Goal: Task Accomplishment & Management: Manage account settings

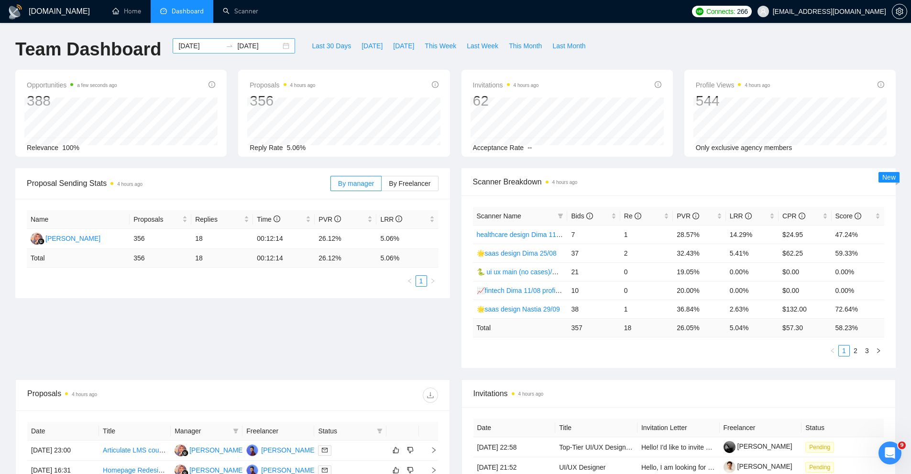
click at [275, 47] on div "2025-08-31 2025-09-30" at bounding box center [234, 45] width 122 height 15
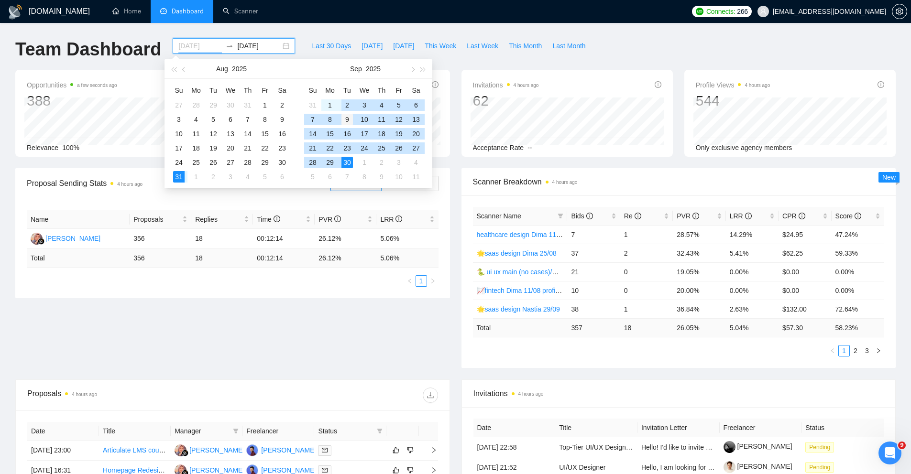
type input "2025-09-09"
click at [347, 119] on div "9" at bounding box center [346, 119] width 11 height 11
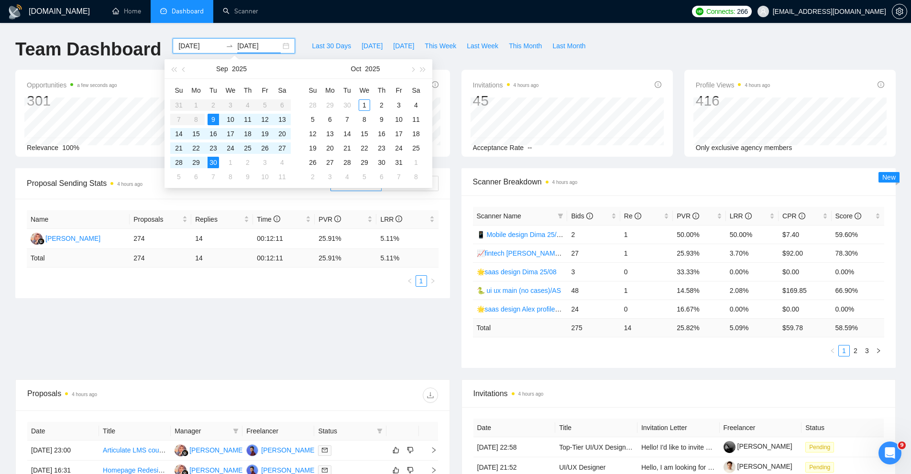
type input "2025-09-30"
click at [661, 214] on span "Re" at bounding box center [643, 216] width 38 height 11
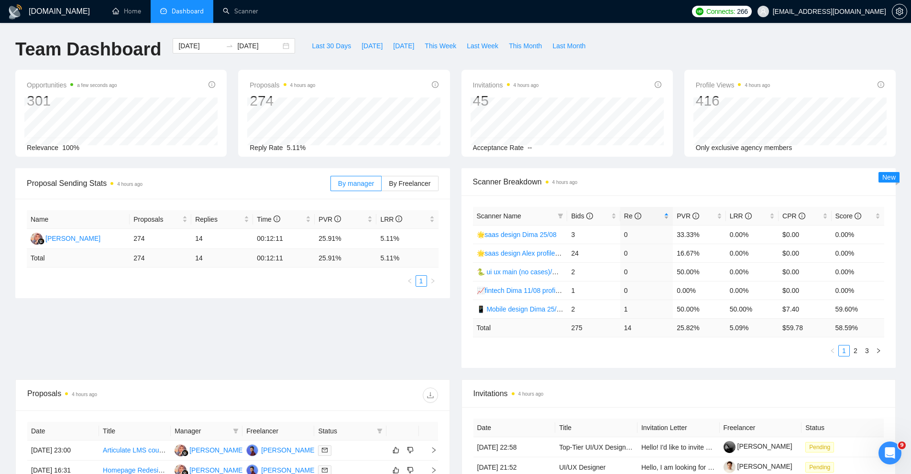
click at [661, 214] on span "Re" at bounding box center [643, 216] width 38 height 11
click at [855, 352] on link "2" at bounding box center [855, 351] width 11 height 11
click at [456, 239] on div "Scanner Breakdown 4 hours ago Scanner Name Bids Re PVR LRR CPR Score 🐍 ui ux ma…" at bounding box center [679, 268] width 446 height 200
click at [866, 354] on link "3" at bounding box center [867, 351] width 11 height 11
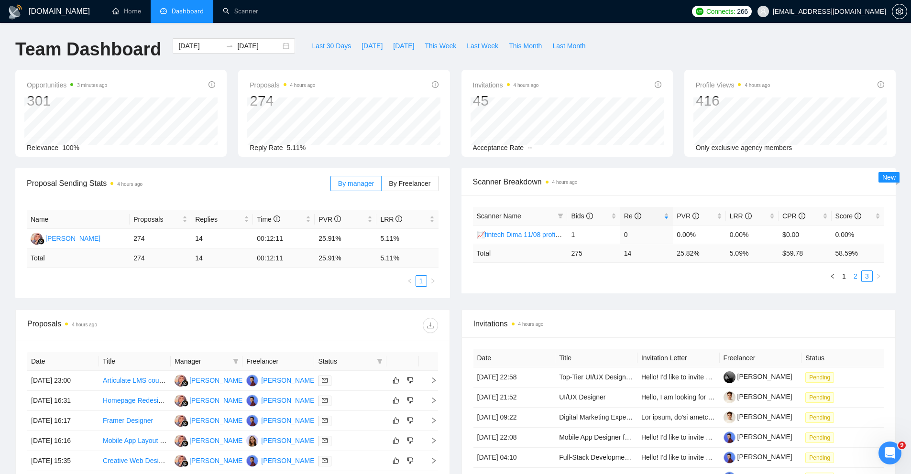
click at [854, 279] on link "2" at bounding box center [855, 276] width 11 height 11
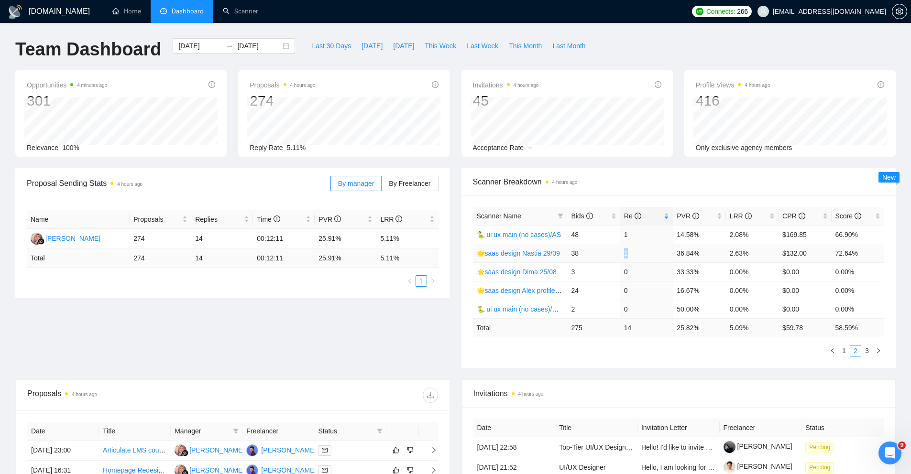
drag, startPoint x: 633, startPoint y: 252, endPoint x: 619, endPoint y: 252, distance: 13.9
click at [619, 252] on tr "🌟saas design Nastia 29/09 38 1 36.84% 2.63% $132.00 72.64%" at bounding box center [679, 253] width 412 height 19
drag, startPoint x: 583, startPoint y: 234, endPoint x: 567, endPoint y: 237, distance: 16.5
click at [567, 237] on tr "🐍 ui ux main (no cases)/AS 48 1 14.58% 2.08% $169.85 66.90%" at bounding box center [679, 234] width 412 height 19
click at [845, 350] on link "1" at bounding box center [844, 351] width 11 height 11
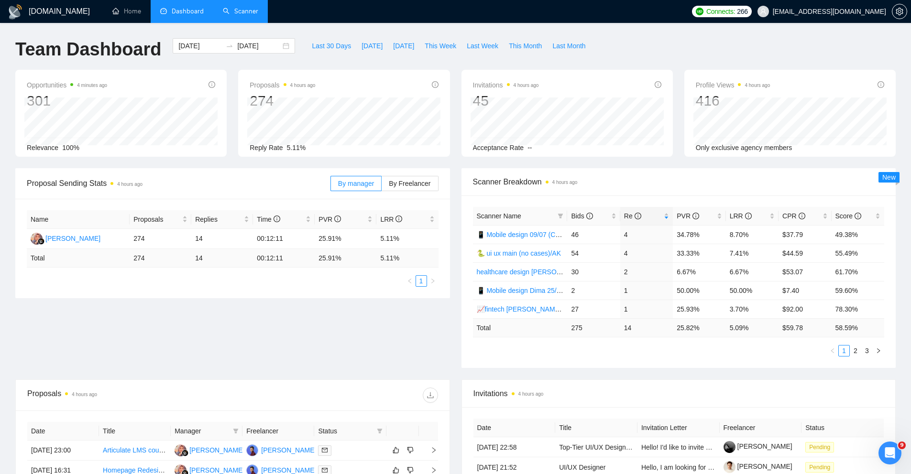
click at [243, 11] on link "Scanner" at bounding box center [240, 11] width 35 height 8
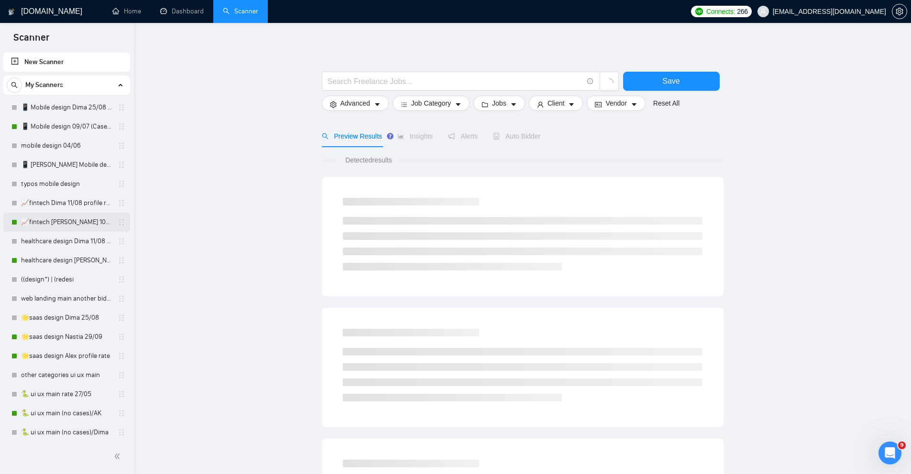
click at [50, 222] on link "📈fintech [PERSON_NAME] 10/07 profile rate" at bounding box center [66, 222] width 91 height 19
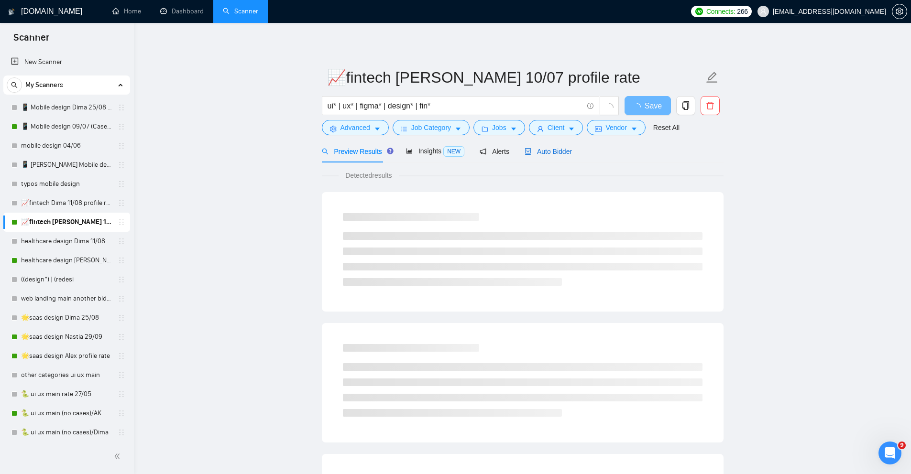
click at [543, 155] on div "Auto Bidder" at bounding box center [548, 151] width 47 height 11
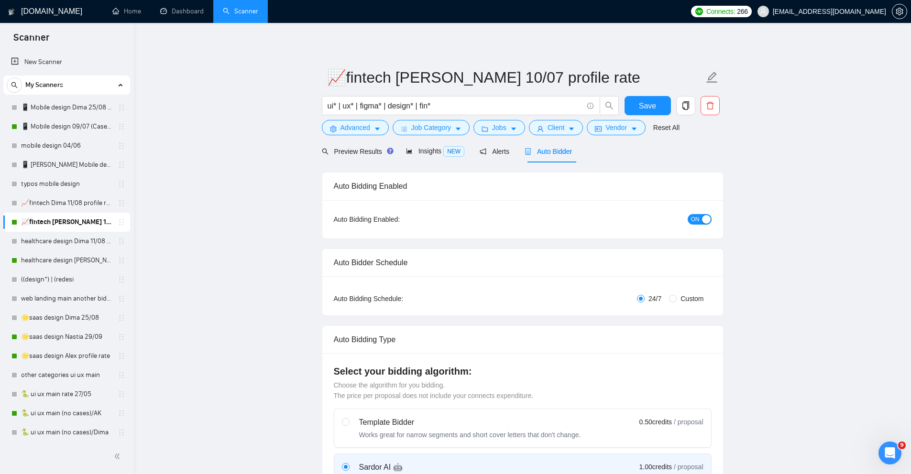
click at [695, 221] on span "ON" at bounding box center [695, 219] width 9 height 11
click at [644, 103] on span "Save" at bounding box center [647, 106] width 17 height 12
click at [172, 15] on link "Dashboard" at bounding box center [182, 11] width 44 height 8
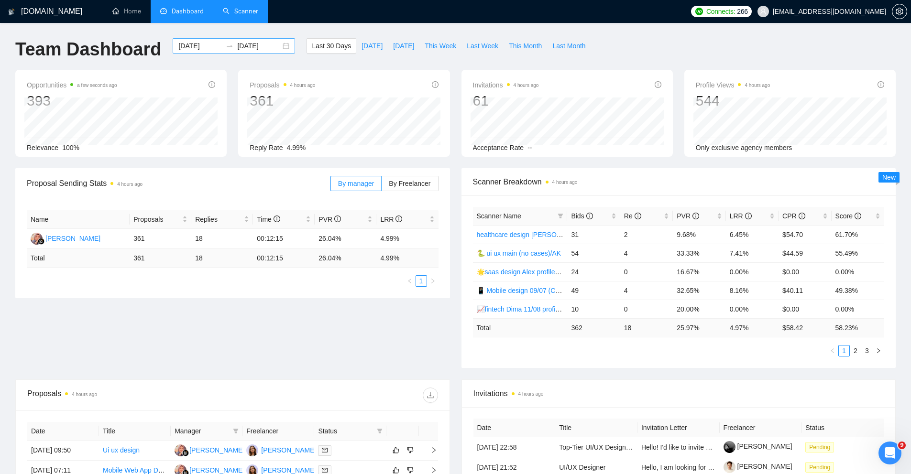
click at [278, 43] on div "2025-09-01 2025-10-01" at bounding box center [234, 45] width 122 height 15
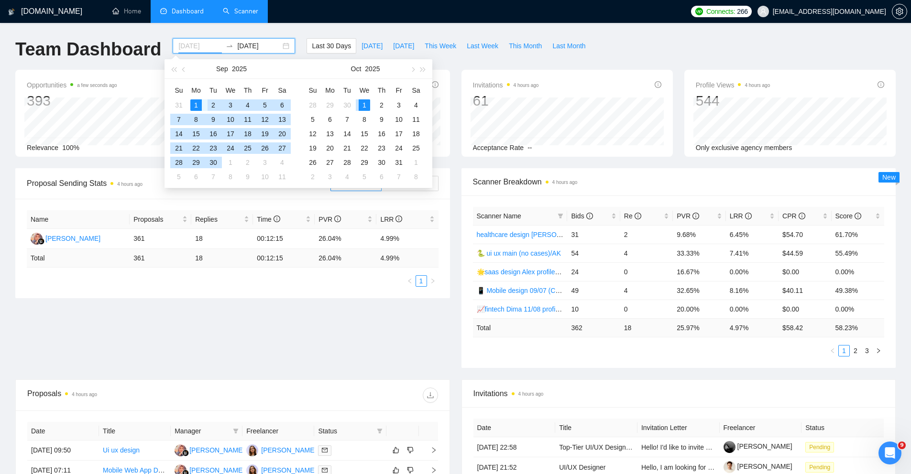
type input "[DATE]"
click at [196, 104] on div "1" at bounding box center [195, 104] width 11 height 11
type input "[DATE]"
click at [193, 165] on div "29" at bounding box center [195, 162] width 11 height 11
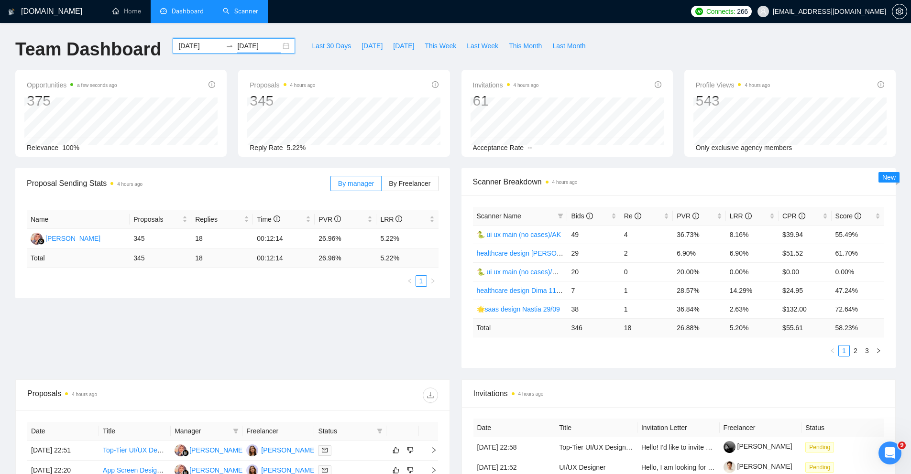
click at [279, 47] on div "2025-09-01 2025-09-29" at bounding box center [234, 45] width 122 height 15
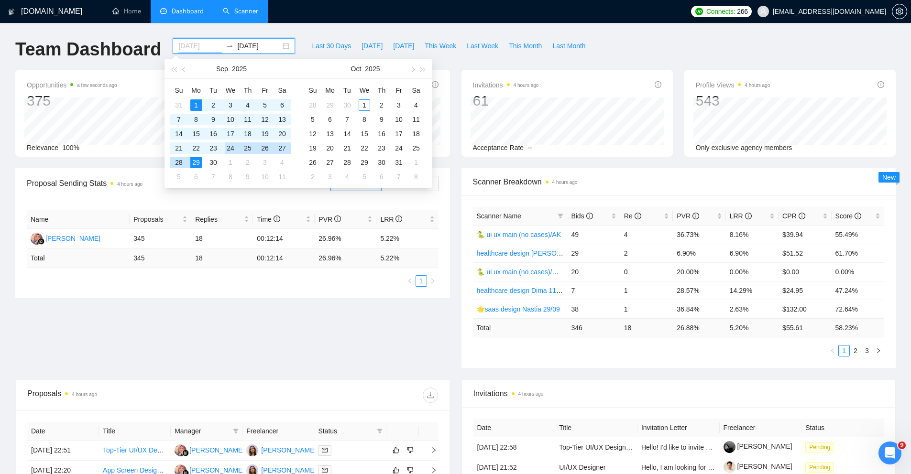
click at [232, 145] on div "24" at bounding box center [230, 148] width 11 height 11
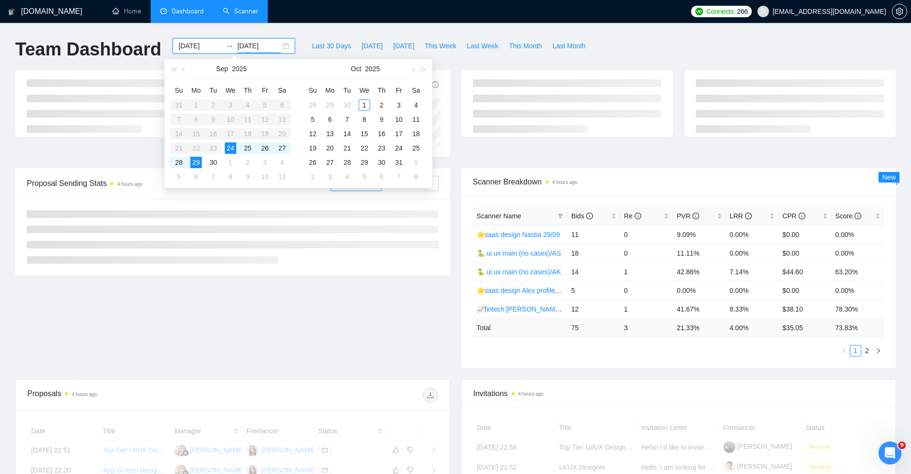
click at [194, 106] on table "Su Mo Tu We Th Fr Sa 31 1 2 3 4 5 6 7 8 9 10 11 12 13 14 15 16 17 18 19 20 21 2…" at bounding box center [230, 133] width 121 height 101
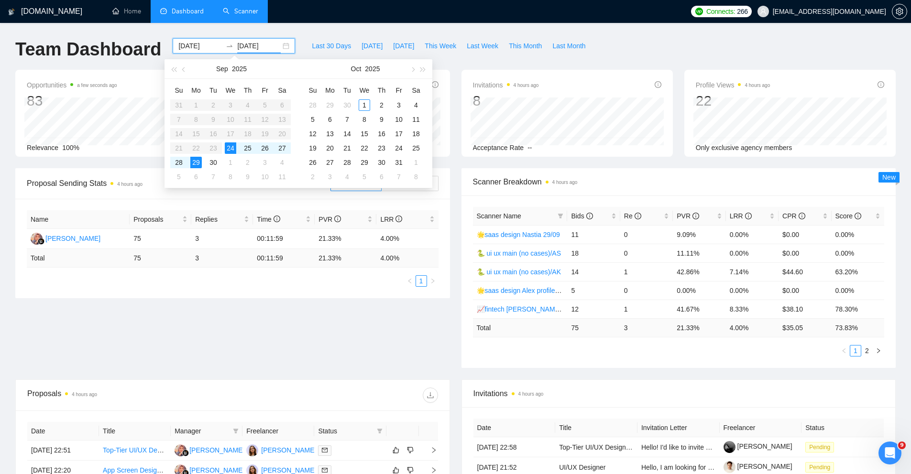
click at [195, 101] on table "Su Mo Tu We Th Fr Sa 31 1 2 3 4 5 6 7 8 9 10 11 12 13 14 15 16 17 18 19 20 21 2…" at bounding box center [230, 133] width 121 height 101
click at [198, 99] on table "Su Mo Tu We Th Fr Sa 31 1 2 3 4 5 6 7 8 9 10 11 12 13 14 15 16 17 18 19 20 21 2…" at bounding box center [230, 133] width 121 height 101
click at [198, 46] on input "2025-09-24" at bounding box center [200, 46] width 44 height 11
type input "2025-09-01"
click at [197, 108] on div "1" at bounding box center [195, 104] width 11 height 11
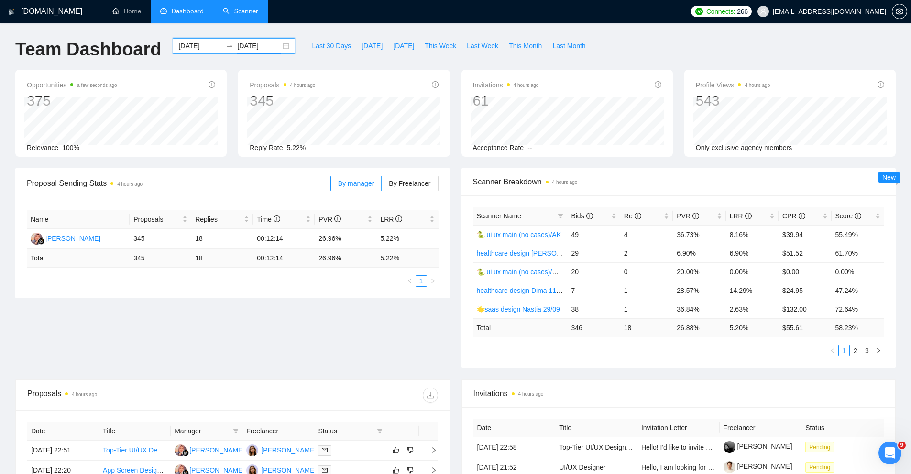
click at [242, 45] on input "2025-09-29" at bounding box center [259, 46] width 44 height 11
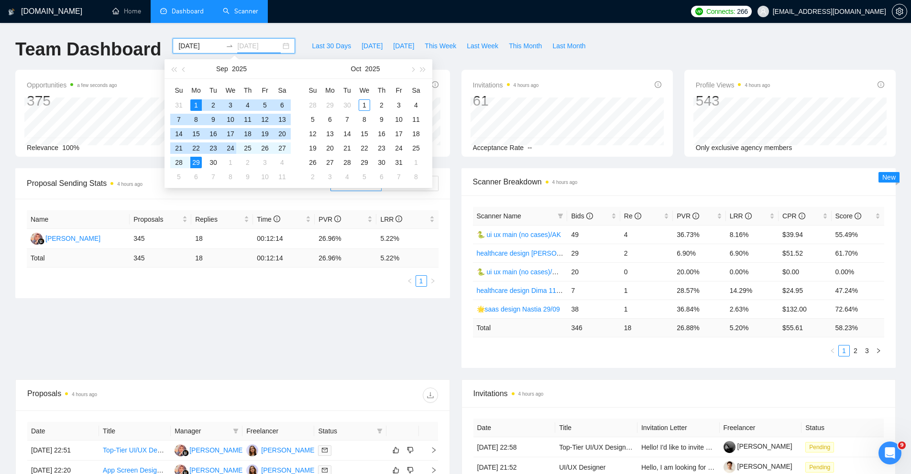
click at [228, 147] on div "24" at bounding box center [230, 148] width 11 height 11
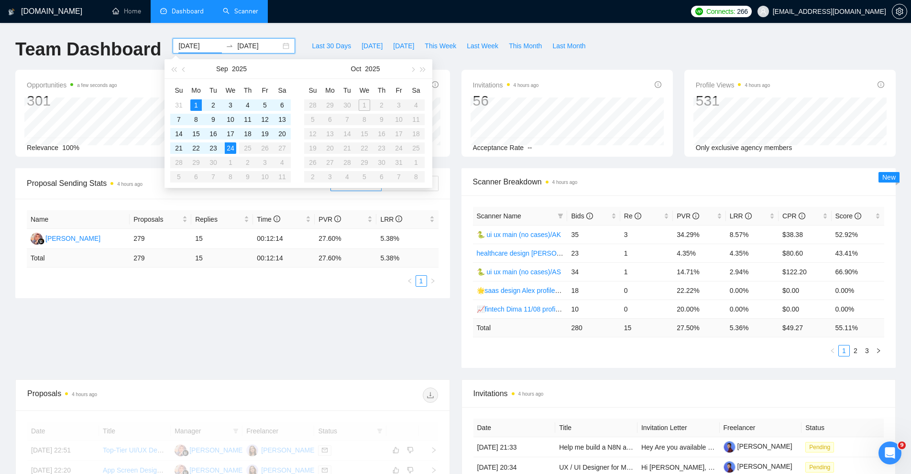
click at [451, 240] on div "Proposal Sending Stats 4 hours ago By manager By Freelancer Name Proposals Repl…" at bounding box center [233, 233] width 446 height 130
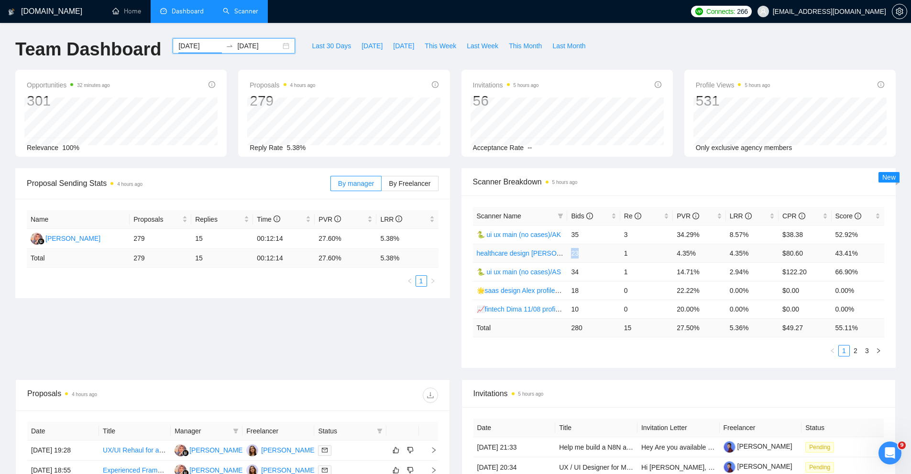
drag, startPoint x: 570, startPoint y: 253, endPoint x: 578, endPoint y: 253, distance: 8.1
click at [578, 253] on td "23" at bounding box center [593, 253] width 53 height 19
click at [590, 258] on td "23" at bounding box center [593, 253] width 53 height 19
click at [583, 48] on span "Last Month" at bounding box center [568, 46] width 33 height 11
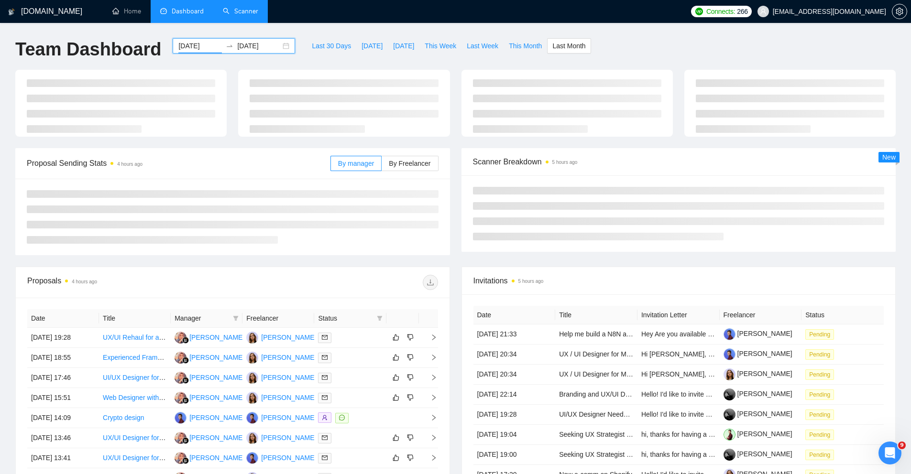
type input "2025-09-30"
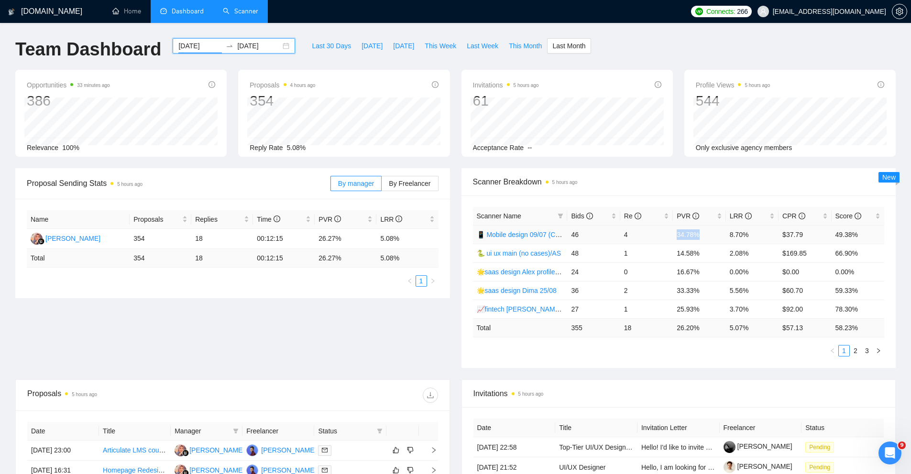
drag, startPoint x: 674, startPoint y: 231, endPoint x: 705, endPoint y: 231, distance: 30.6
click at [705, 231] on td "34.78%" at bounding box center [699, 234] width 53 height 19
click at [253, 14] on link "Scanner" at bounding box center [240, 11] width 35 height 8
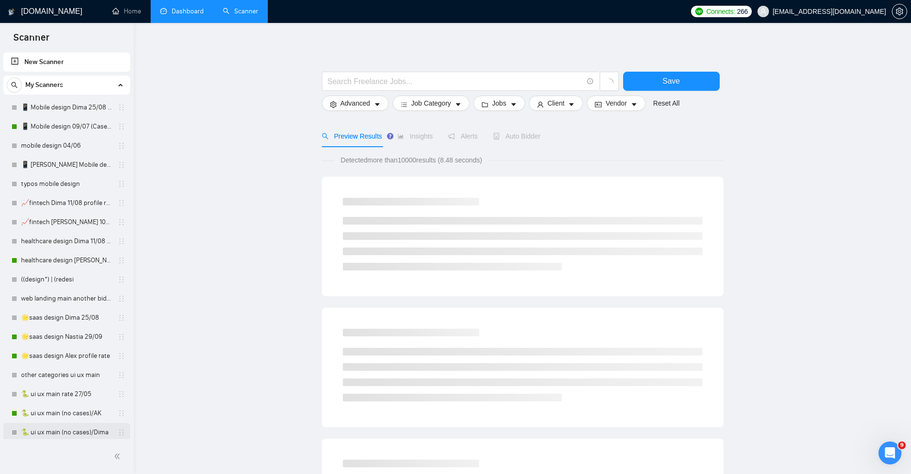
scroll to position [22, 0]
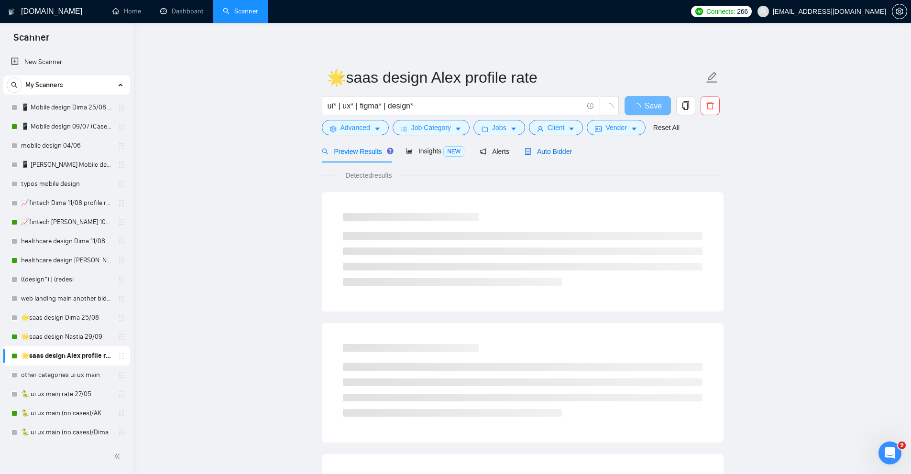
click at [548, 148] on span "Auto Bidder" at bounding box center [548, 152] width 47 height 8
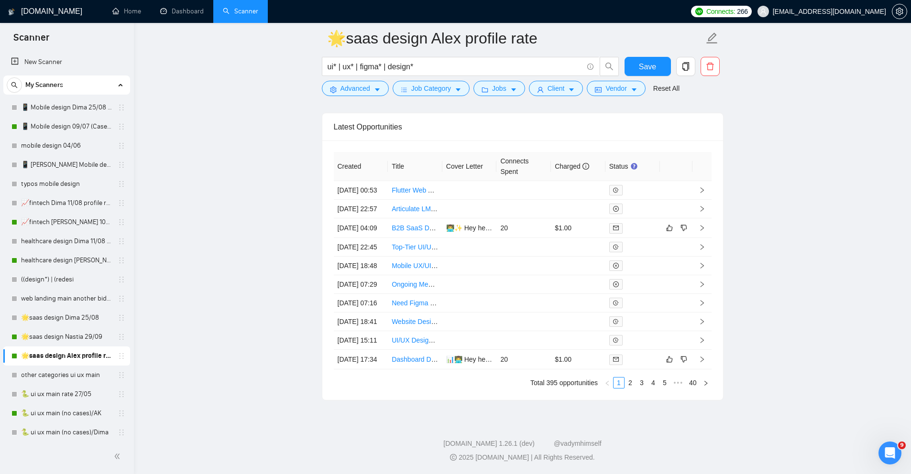
scroll to position [2581, 0]
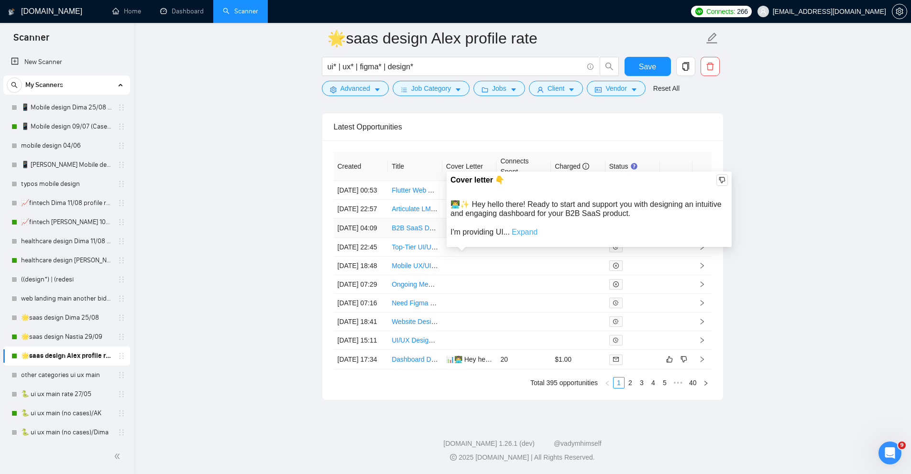
click at [527, 228] on link "Expand" at bounding box center [525, 232] width 26 height 8
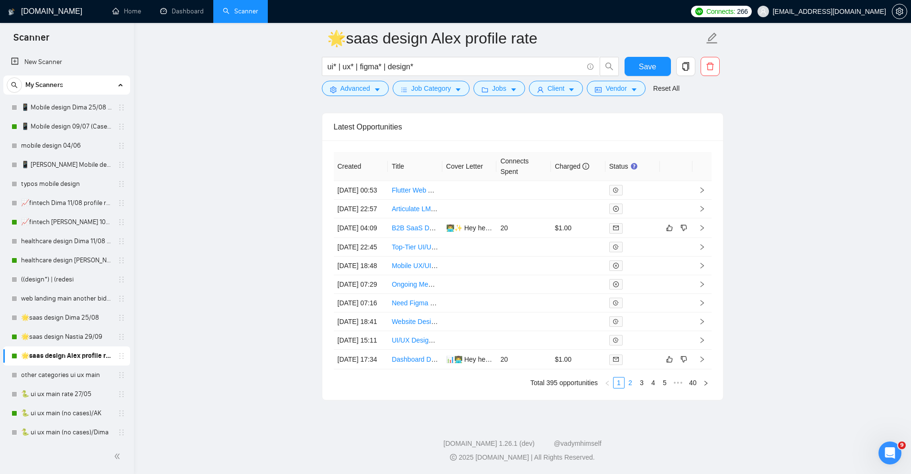
click at [629, 388] on link "2" at bounding box center [630, 383] width 11 height 11
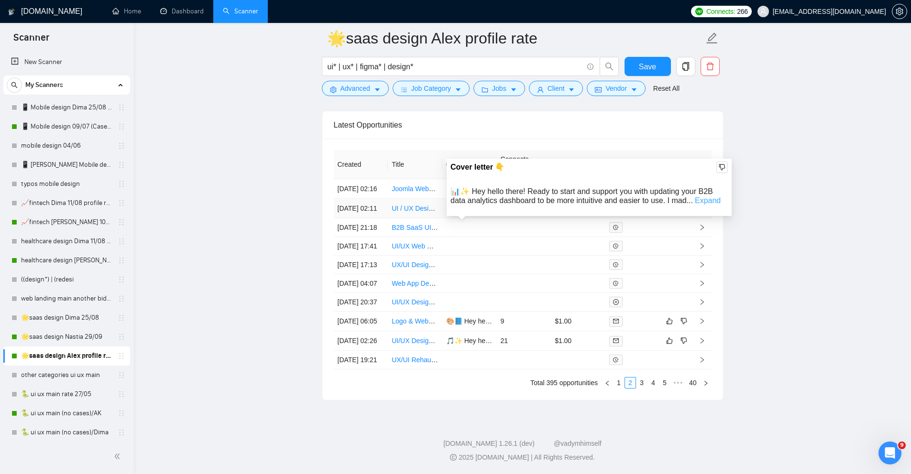
click at [708, 197] on link "Expand" at bounding box center [708, 201] width 26 height 8
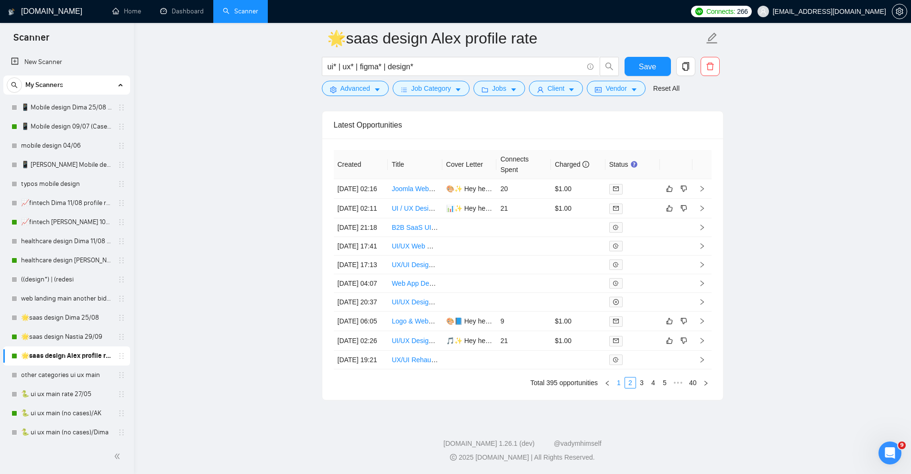
click at [620, 388] on link "1" at bounding box center [619, 383] width 11 height 11
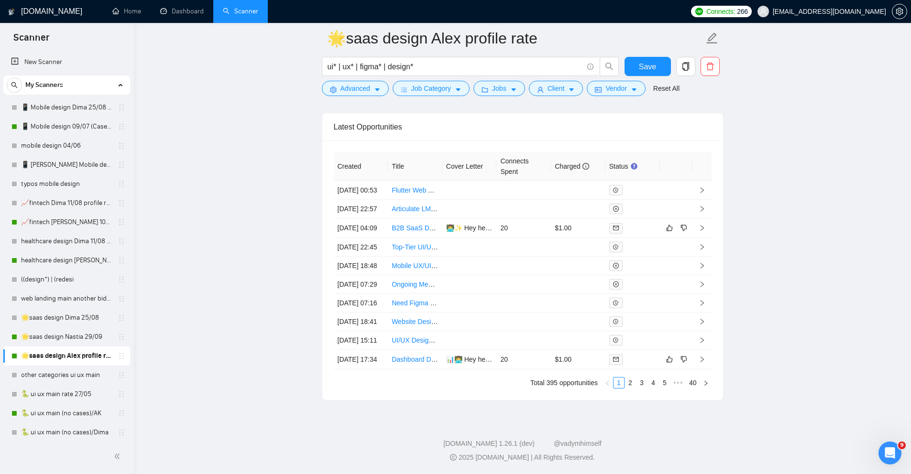
scroll to position [22, 0]
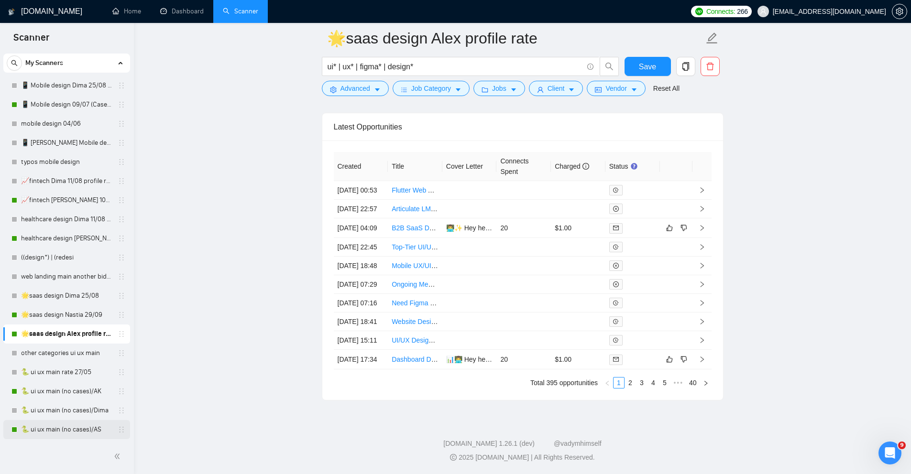
click at [37, 428] on link "🐍 ui ux main (no cases)/AS" at bounding box center [66, 429] width 91 height 19
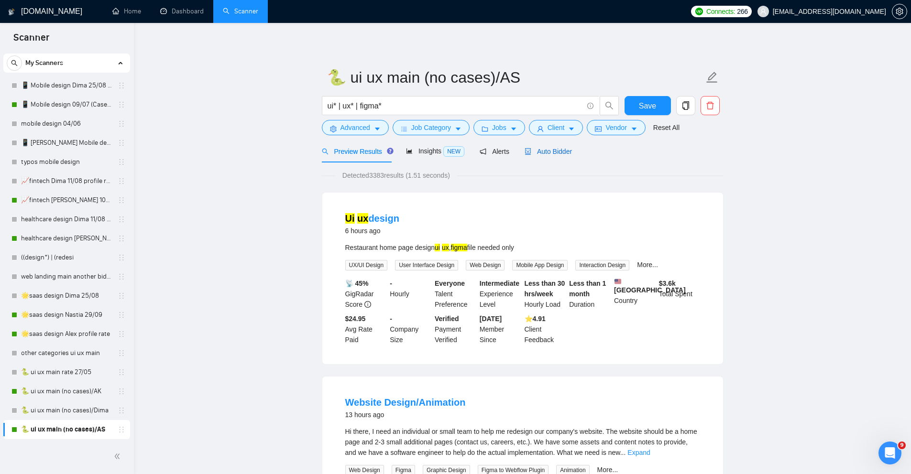
click at [555, 152] on span "Auto Bidder" at bounding box center [548, 152] width 47 height 8
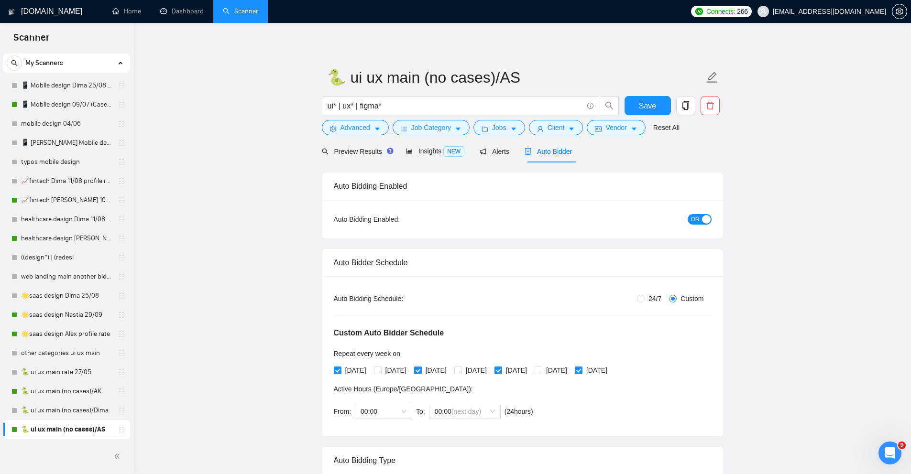
click at [694, 219] on span "ON" at bounding box center [695, 219] width 9 height 11
click at [643, 109] on span "Save" at bounding box center [647, 106] width 17 height 12
click at [38, 394] on link "🐍 ui ux main (no cases)/AK" at bounding box center [66, 391] width 91 height 19
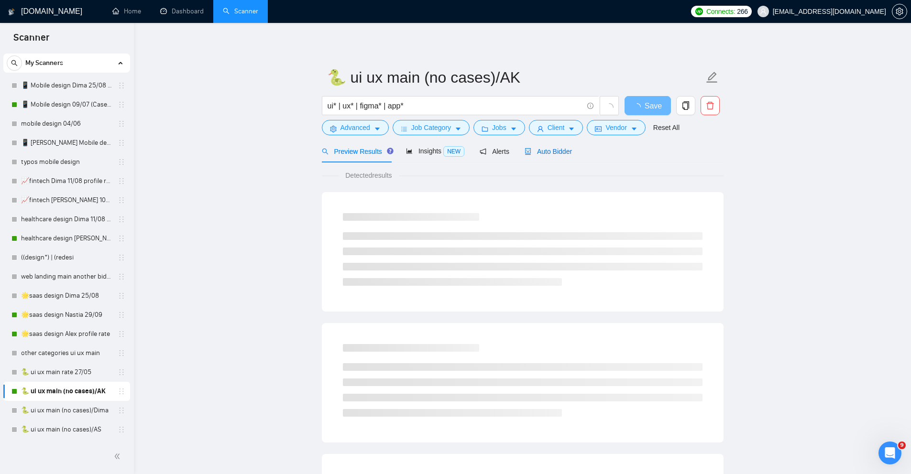
click at [548, 152] on span "Auto Bidder" at bounding box center [548, 152] width 47 height 8
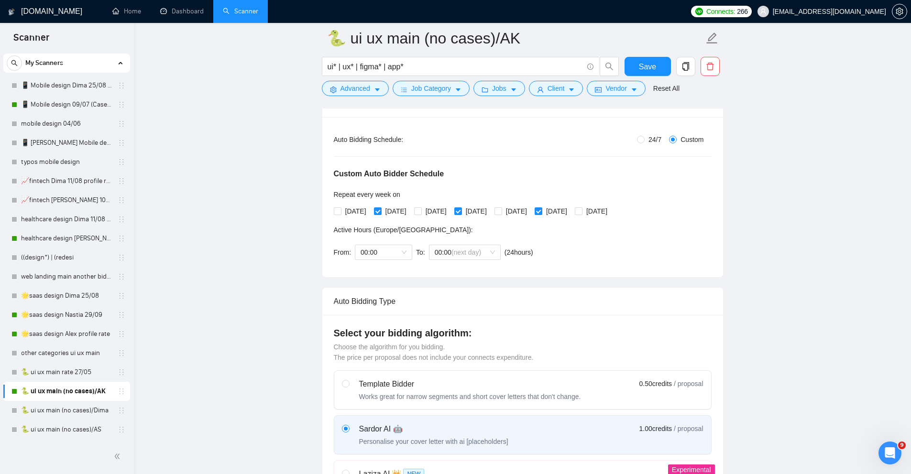
scroll to position [123, 0]
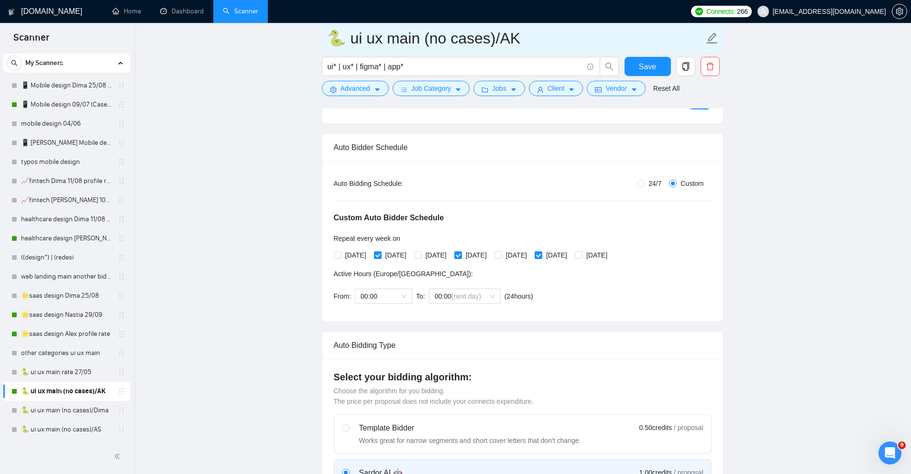
click at [451, 43] on input "🐍 ui ux main (no cases)/AK" at bounding box center [515, 38] width 377 height 24
drag, startPoint x: 487, startPoint y: 43, endPoint x: 412, endPoint y: 44, distance: 74.6
click at [413, 44] on input "🐍 ui ux main (no cases)/AK" at bounding box center [515, 38] width 377 height 24
click at [347, 40] on input "🐍 ui ux main (general deck" at bounding box center [515, 38] width 377 height 24
click at [534, 40] on input "🐍 AK ui ux main (general deck" at bounding box center [515, 38] width 377 height 24
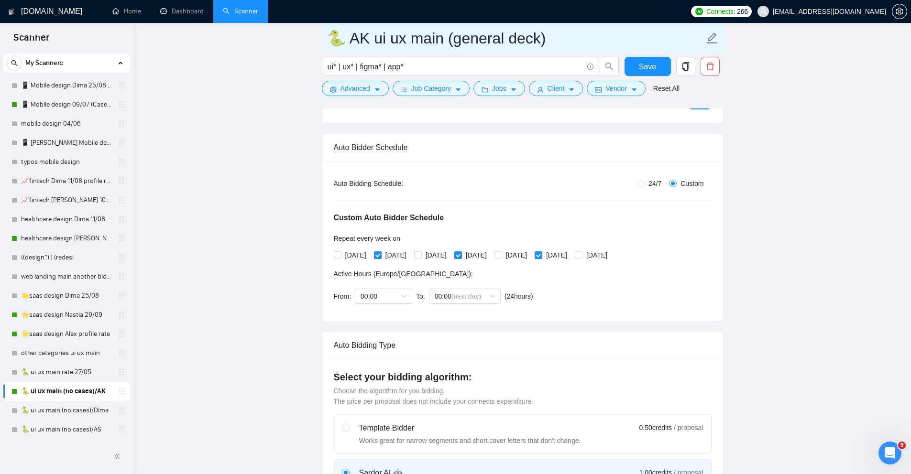
type input "🐍 AK ui ux main (general deck)"
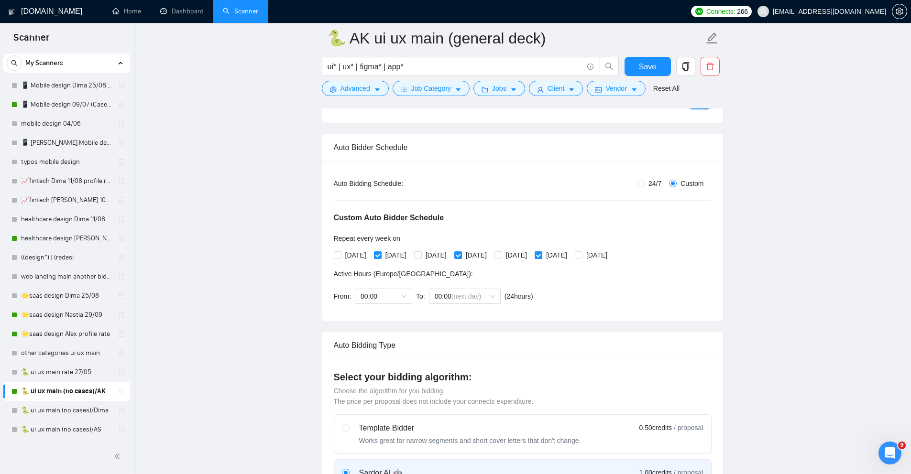
click at [639, 188] on label "24/7" at bounding box center [651, 183] width 28 height 11
click at [639, 187] on input "24/7" at bounding box center [641, 184] width 8 height 8
radio input "true"
radio input "false"
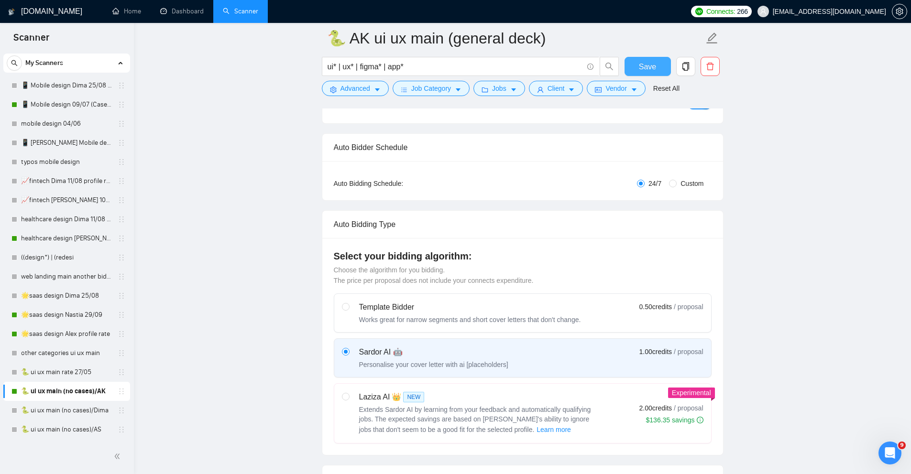
click at [643, 67] on span "Save" at bounding box center [647, 67] width 17 height 12
click at [68, 428] on link "🐍 ui ux main (no cases)/AS" at bounding box center [66, 429] width 91 height 19
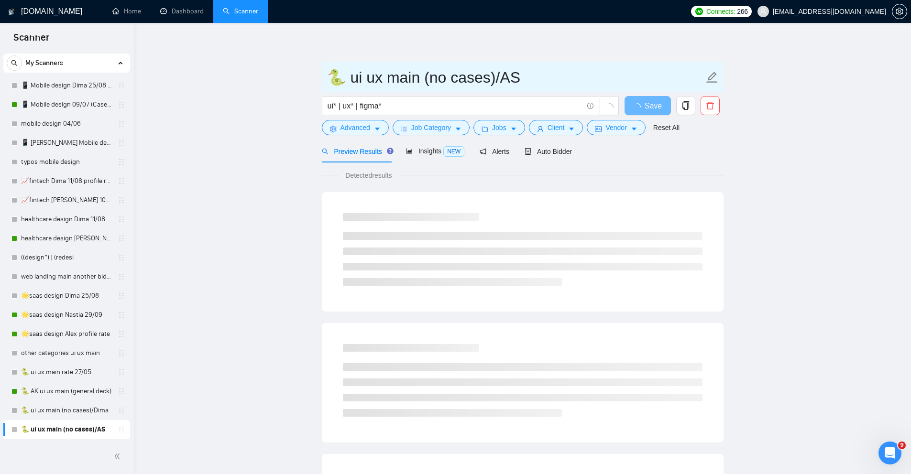
click at [347, 78] on input "🐍 ui ux main (no cases)/AS" at bounding box center [515, 78] width 377 height 24
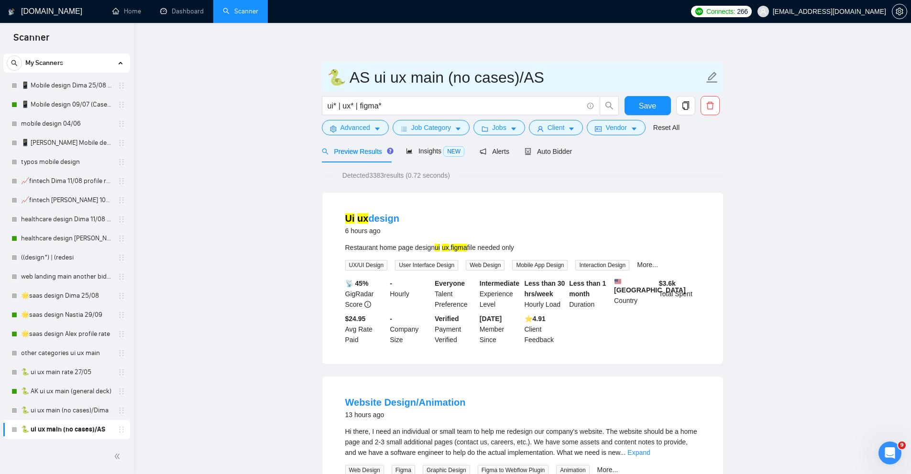
drag, startPoint x: 538, startPoint y: 76, endPoint x: 444, endPoint y: 77, distance: 93.7
click at [445, 77] on input "🐍 AS ui ux main (no cases)/AS" at bounding box center [515, 78] width 377 height 24
type input "🐍 AS ui ux main (general deck)"
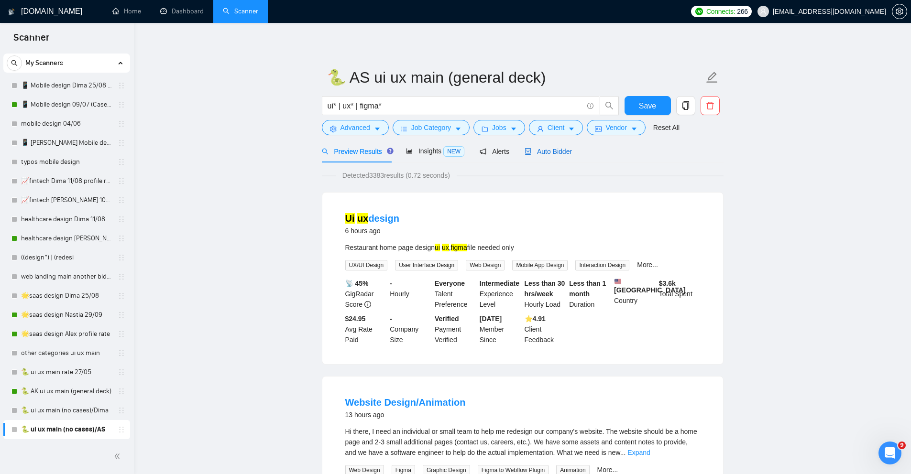
click at [536, 151] on span "Auto Bidder" at bounding box center [548, 152] width 47 height 8
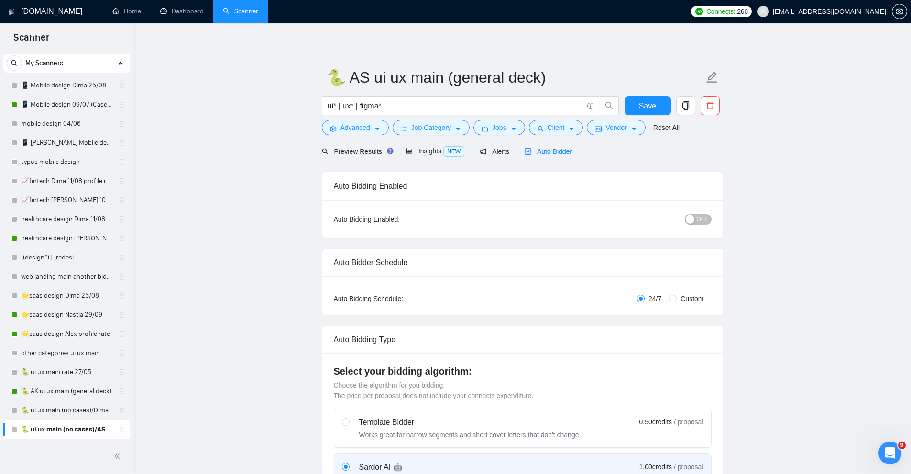
radio input "false"
radio input "true"
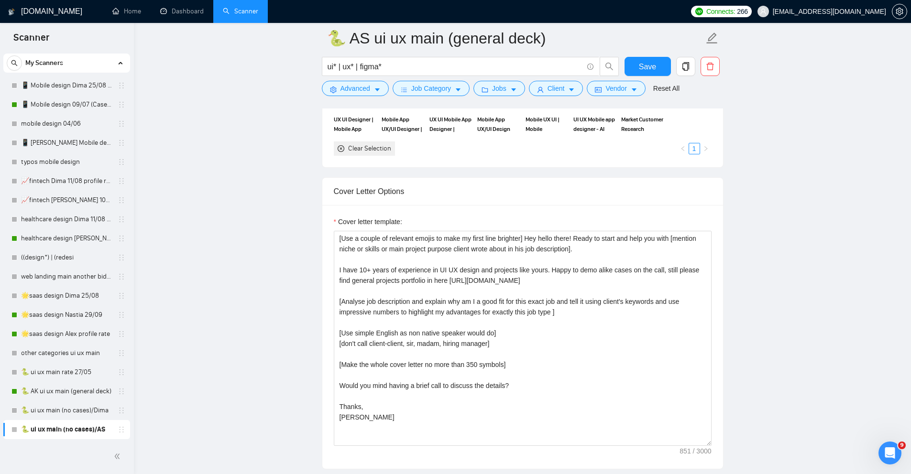
scroll to position [1165, 0]
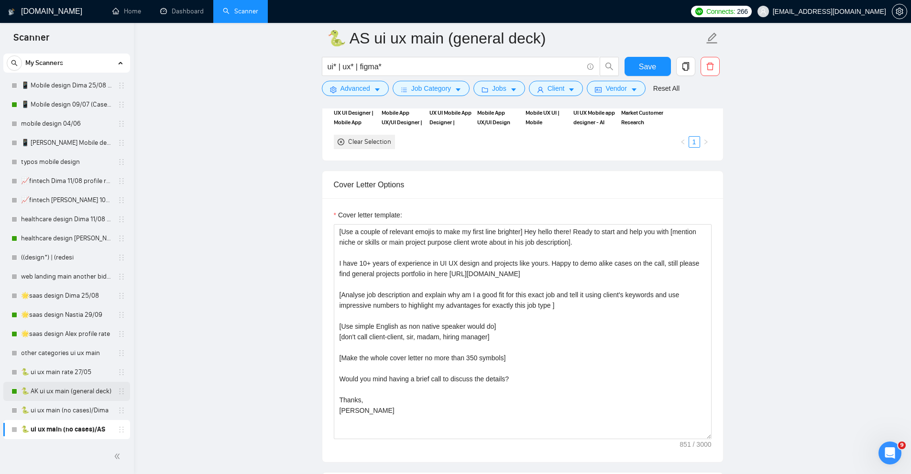
click at [44, 390] on link "🐍 AK ui ux main (general deck)" at bounding box center [66, 391] width 91 height 19
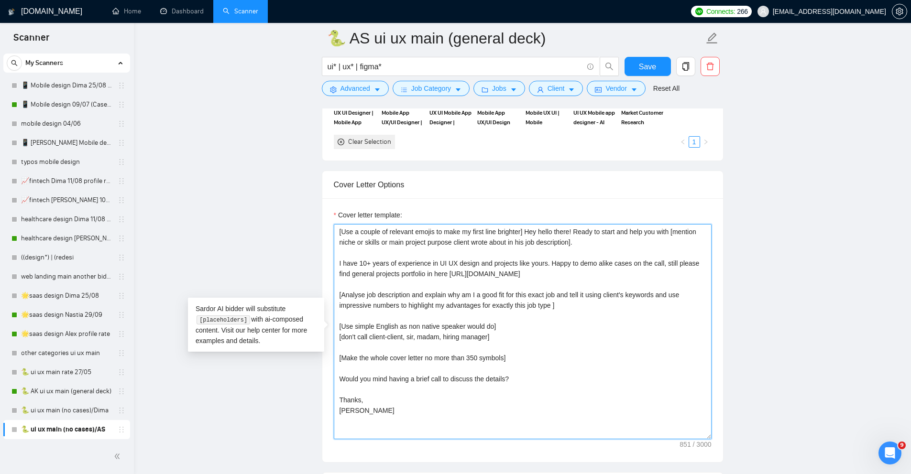
click at [519, 355] on textarea "[Use a couple of relevant emojis to make my first line brighter] Hey hello ther…" at bounding box center [523, 331] width 378 height 215
drag, startPoint x: 521, startPoint y: 357, endPoint x: 336, endPoint y: 327, distance: 188.0
click at [336, 327] on textarea "[Use a couple of relevant emojis to make my first line brighter] Hey hello ther…" at bounding box center [523, 331] width 378 height 215
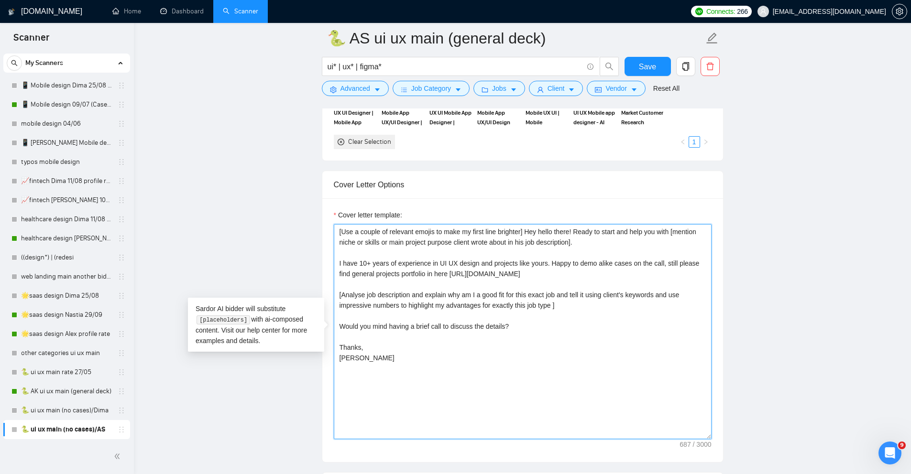
drag, startPoint x: 582, startPoint y: 302, endPoint x: 299, endPoint y: 292, distance: 282.3
click at [299, 292] on main "🐍 AS ui ux main (general deck) ui* | ux* | figma* Save Advanced Job Category Jo…" at bounding box center [522, 320] width 747 height 2893
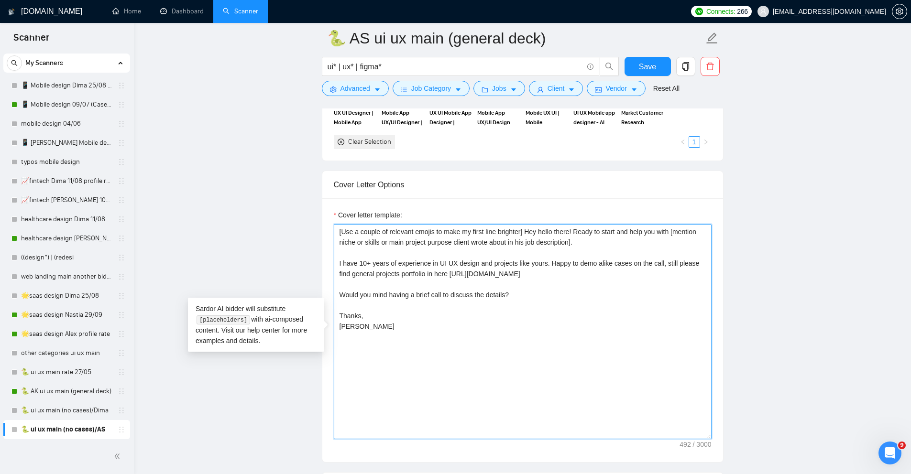
click at [491, 295] on textarea "[Use a couple of relevant emojis to make my first line brighter] Hey hello ther…" at bounding box center [523, 331] width 378 height 215
click at [495, 296] on textarea "[Use a couple of relevant emojis to make my first line brighter] Hey hello ther…" at bounding box center [523, 331] width 378 height 215
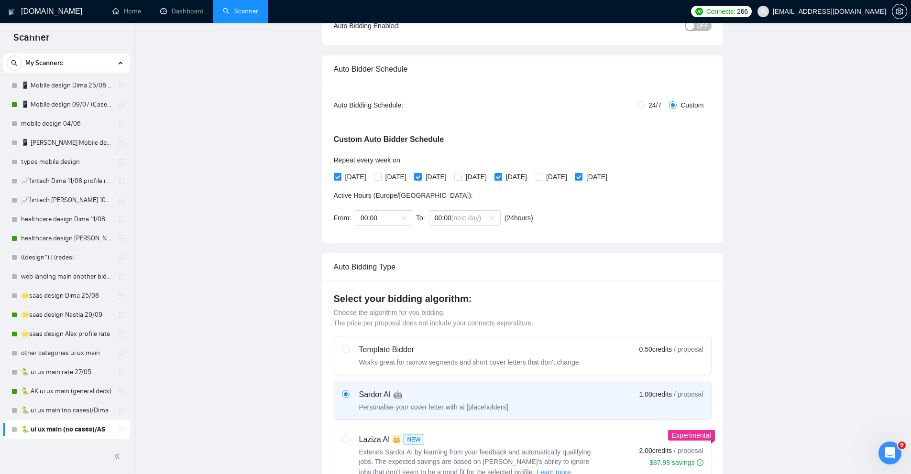
scroll to position [0, 0]
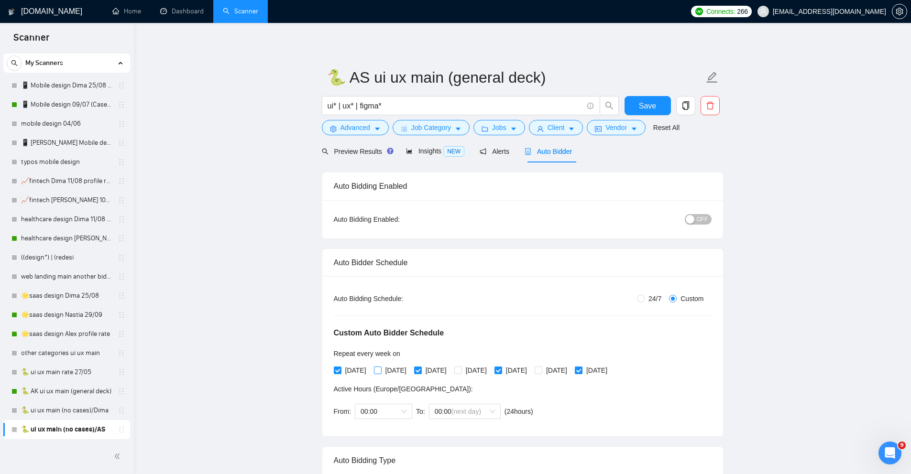
type textarea "[Use a couple of relevant emojis to make my first line brighter] Hey hello ther…"
click at [381, 372] on input "Tuesday" at bounding box center [377, 370] width 7 height 7
checkbox input "true"
click at [461, 373] on input "Thursday" at bounding box center [457, 370] width 7 height 7
checkbox input "true"
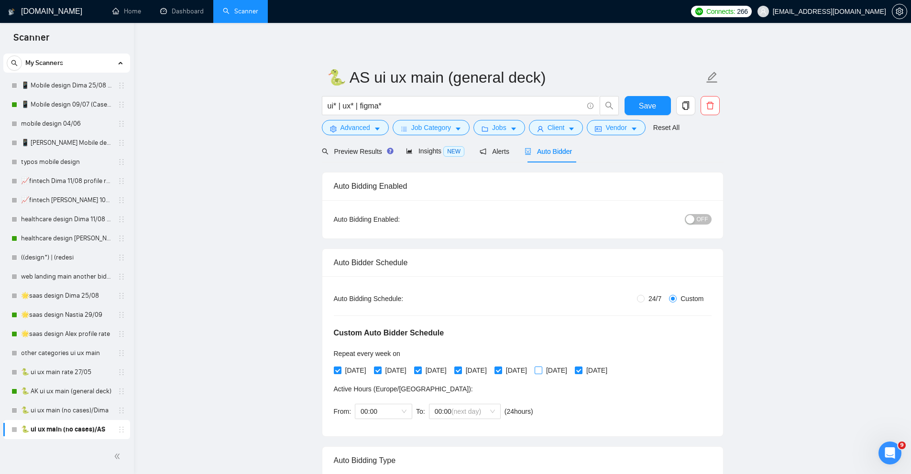
click at [571, 375] on span "Saturday" at bounding box center [556, 370] width 29 height 11
click at [541, 374] on input "Saturday" at bounding box center [538, 370] width 7 height 7
checkbox input "true"
click at [582, 372] on input "Sunday" at bounding box center [578, 370] width 7 height 7
checkbox input "false"
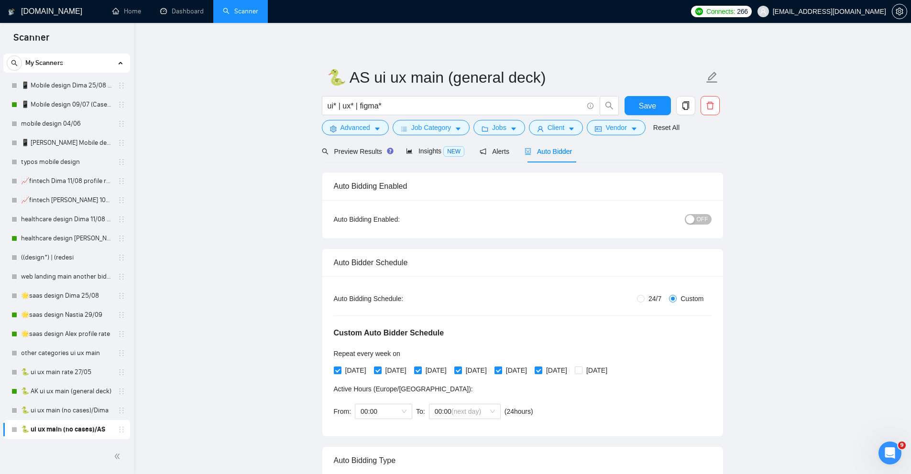
click at [501, 371] on input "Friday" at bounding box center [498, 370] width 7 height 7
checkbox input "false"
click at [421, 372] on input "Wednesday" at bounding box center [417, 370] width 7 height 7
checkbox input "false"
click at [340, 370] on span at bounding box center [338, 371] width 8 height 8
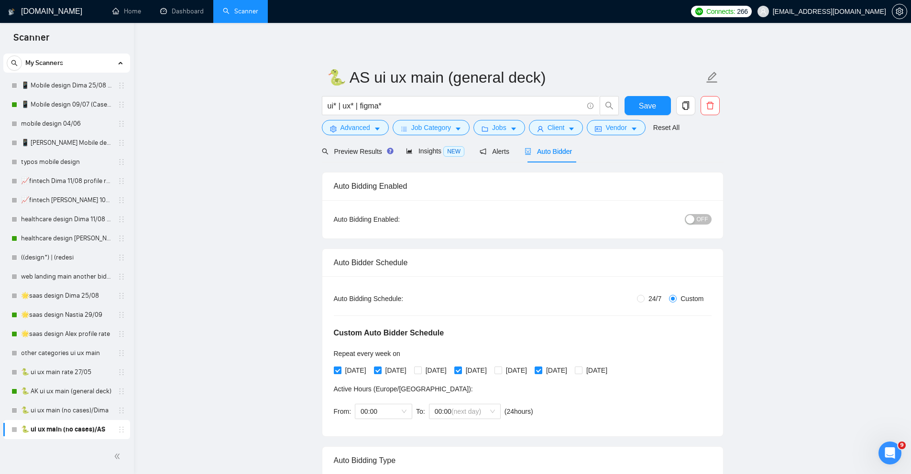
click at [340, 370] on input "Monday" at bounding box center [337, 370] width 7 height 7
checkbox input "false"
click at [652, 105] on span "Save" at bounding box center [647, 106] width 17 height 12
click at [705, 220] on span "OFF" at bounding box center [702, 219] width 11 height 11
click at [646, 105] on span "Save" at bounding box center [647, 106] width 17 height 12
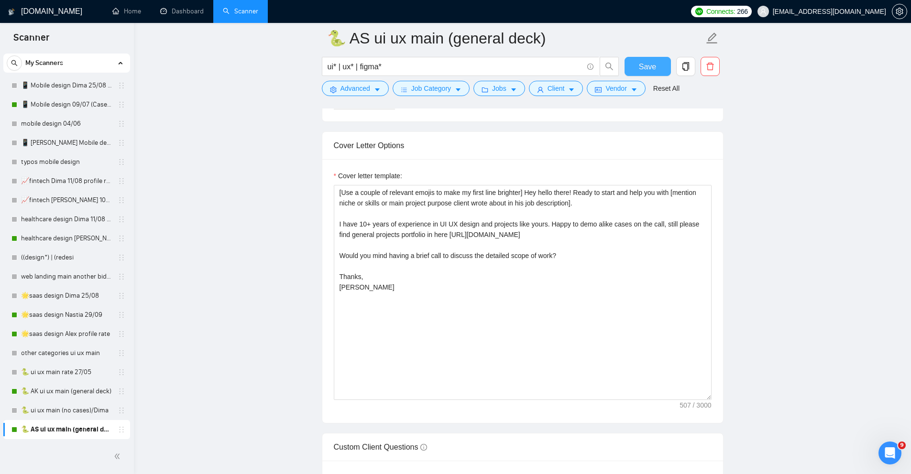
scroll to position [1203, 0]
click at [42, 392] on link "🐍 AK ui ux main (general deck)" at bounding box center [66, 391] width 91 height 19
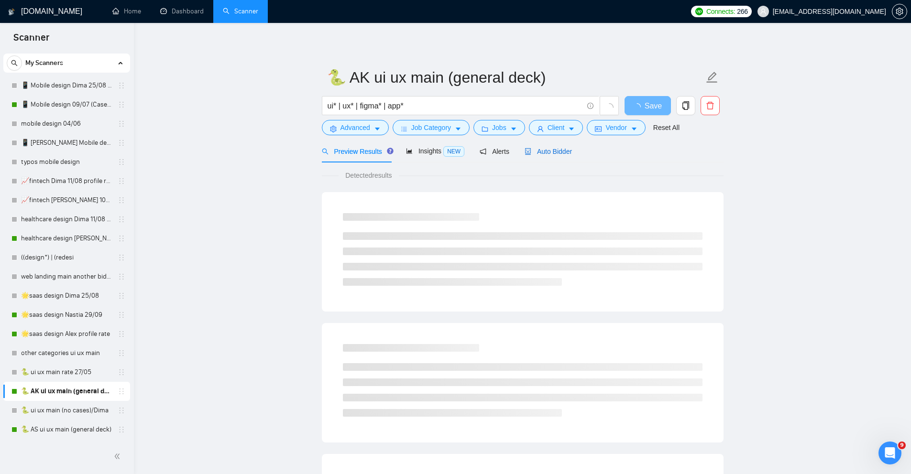
click at [565, 152] on span "Auto Bidder" at bounding box center [548, 152] width 47 height 8
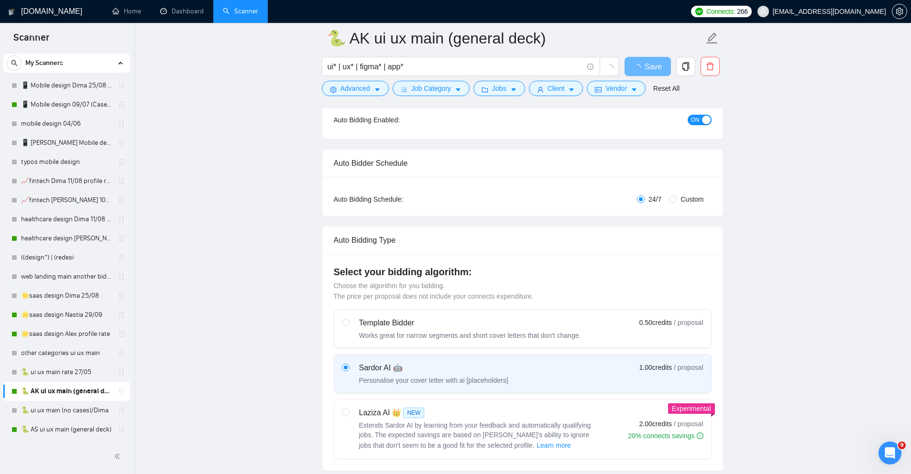
scroll to position [108, 0]
click at [677, 197] on span "Custom" at bounding box center [692, 198] width 31 height 11
click at [676, 197] on input "Custom" at bounding box center [673, 199] width 8 height 8
radio input "true"
radio input "false"
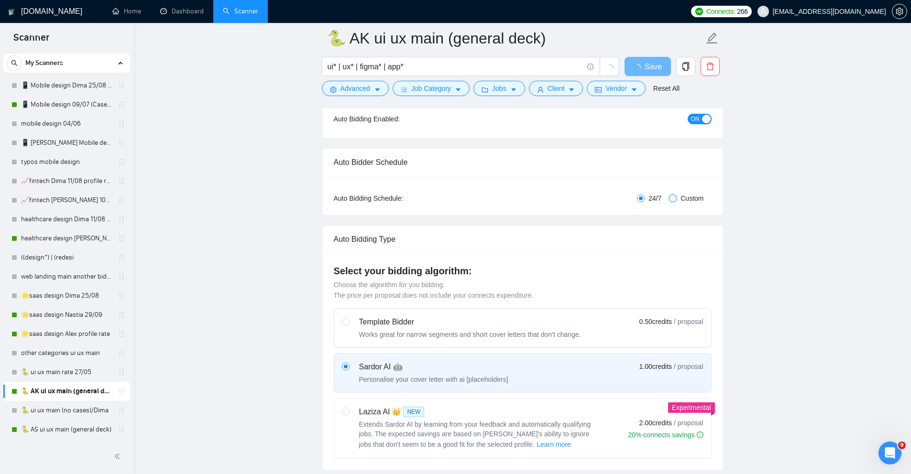
checkbox input "true"
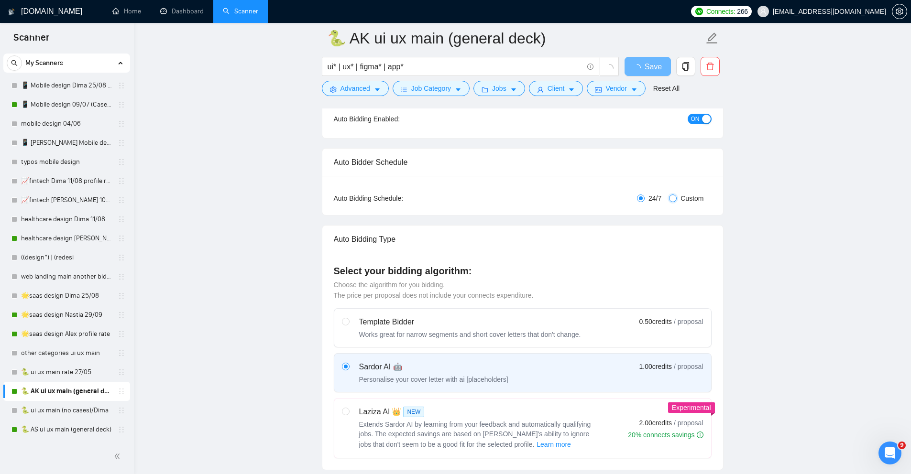
checkbox input "true"
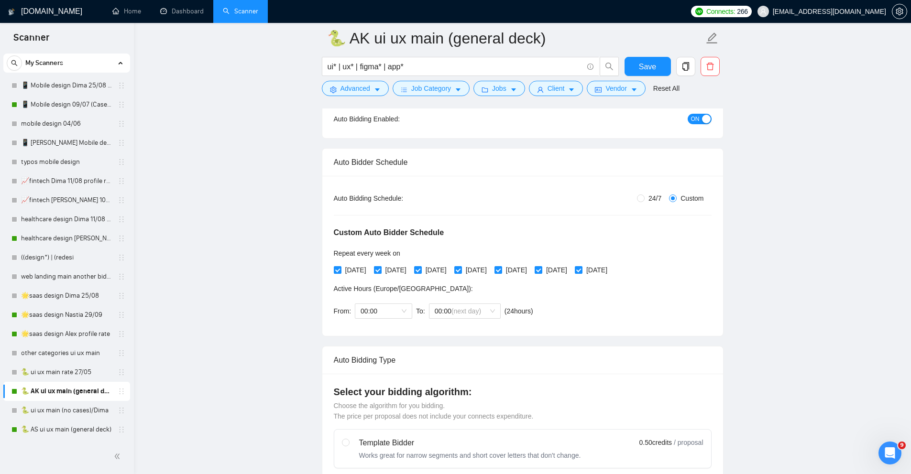
click at [381, 269] on input "Tuesday" at bounding box center [377, 269] width 7 height 7
checkbox input "false"
click at [461, 271] on input "Thursday" at bounding box center [457, 269] width 7 height 7
checkbox input "false"
click at [541, 272] on input "Saturday" at bounding box center [538, 269] width 7 height 7
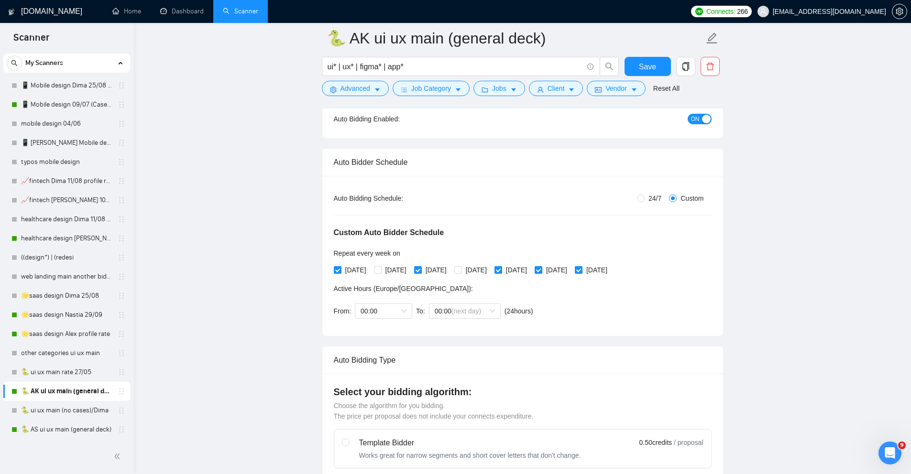
checkbox input "false"
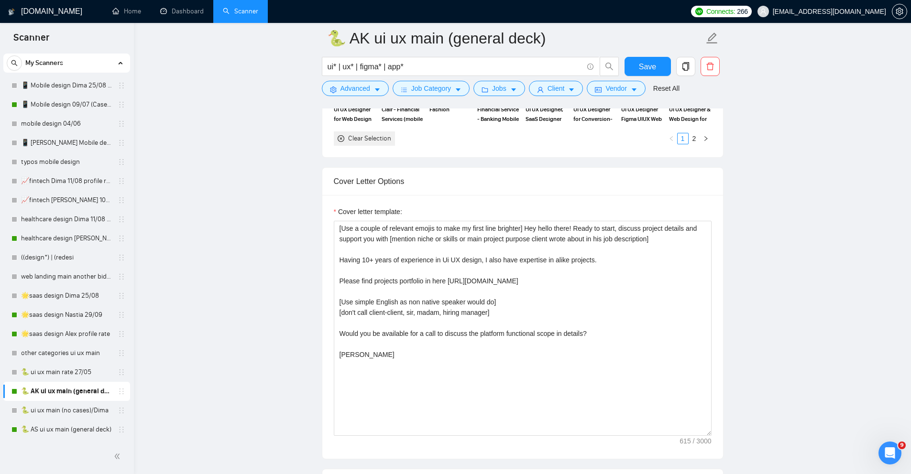
scroll to position [1167, 0]
click at [639, 63] on span "Save" at bounding box center [647, 67] width 17 height 12
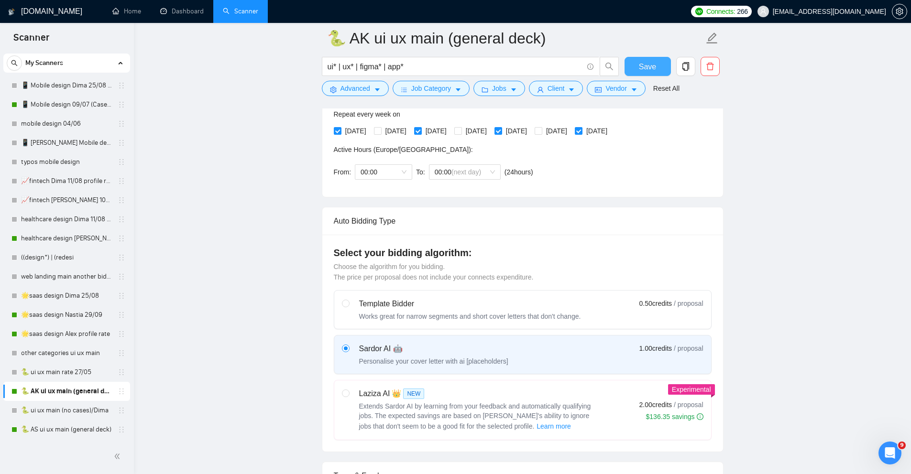
scroll to position [0, 0]
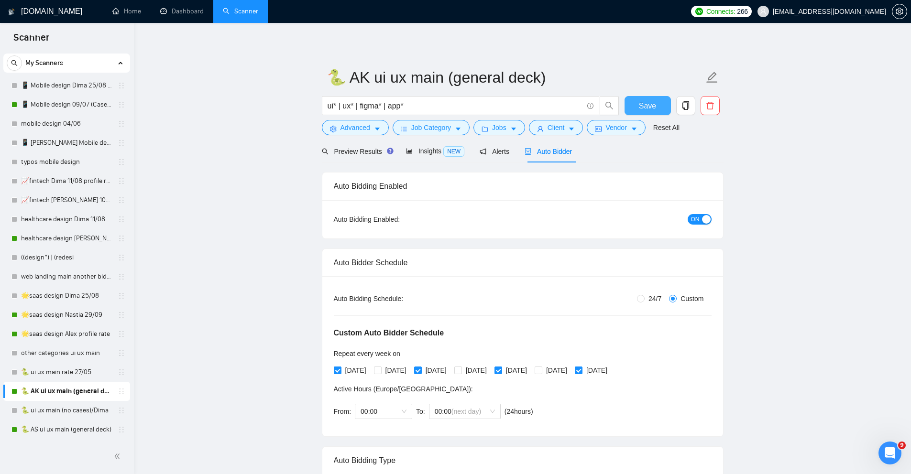
click at [647, 107] on span "Save" at bounding box center [647, 106] width 17 height 12
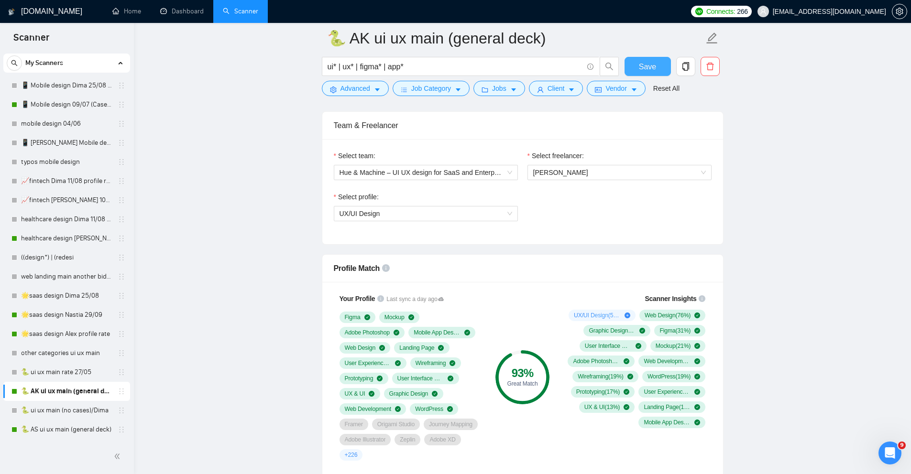
scroll to position [598, 0]
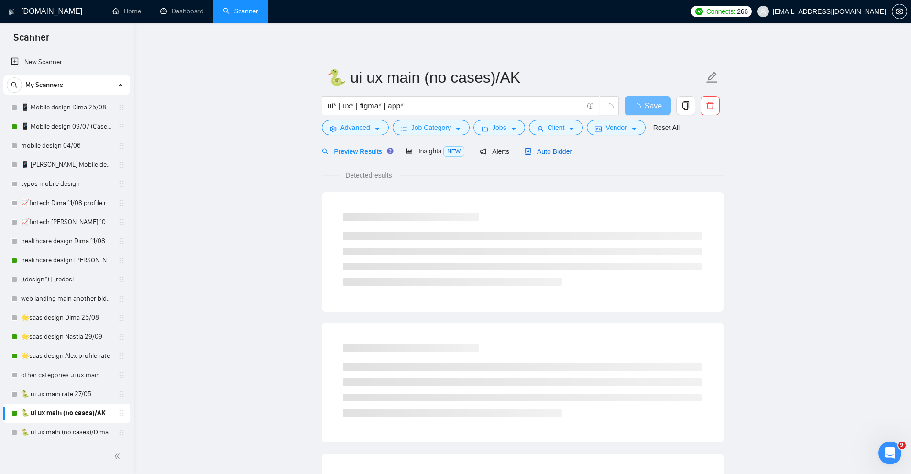
click at [538, 153] on span "Auto Bidder" at bounding box center [548, 152] width 47 height 8
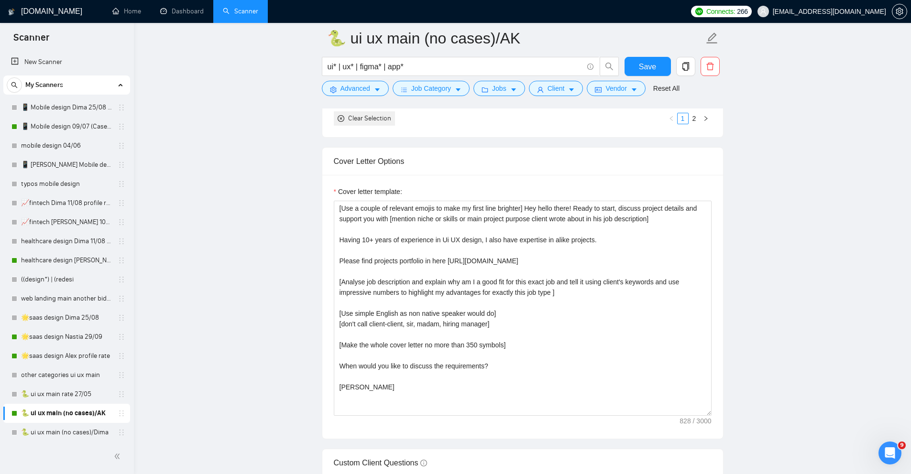
scroll to position [1209, 0]
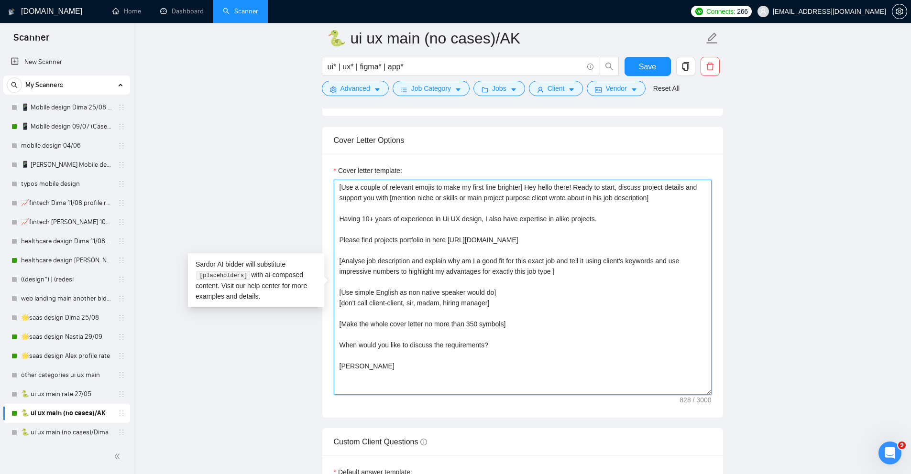
drag, startPoint x: 588, startPoint y: 274, endPoint x: 335, endPoint y: 262, distance: 253.8
click at [335, 262] on textarea "[Use a couple of relevant emojis to make my first line brighter] Hey hello ther…" at bounding box center [523, 287] width 378 height 215
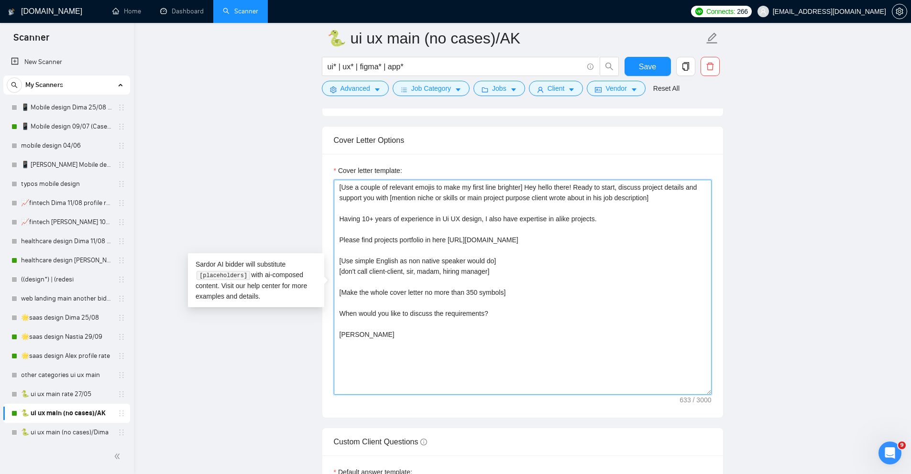
drag, startPoint x: 521, startPoint y: 293, endPoint x: 325, endPoint y: 293, distance: 196.1
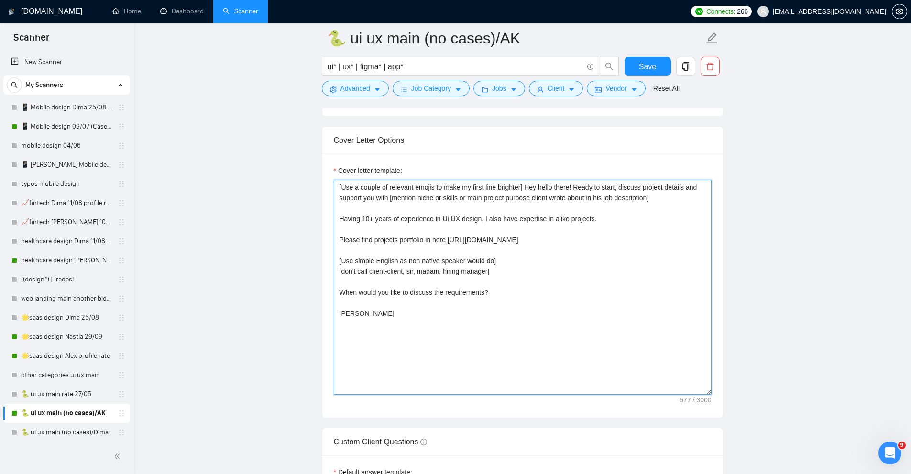
drag, startPoint x: 490, startPoint y: 293, endPoint x: 341, endPoint y: 289, distance: 149.7
click at [341, 289] on textarea "[Use a couple of relevant emojis to make my first line brighter] Hey hello ther…" at bounding box center [523, 287] width 378 height 215
paste textarea "ould you be available for a call so that we align on design approach?"
drag, startPoint x: 441, startPoint y: 294, endPoint x: 550, endPoint y: 292, distance: 108.1
click at [550, 292] on textarea "[Use a couple of relevant emojis to make my first line brighter] Hey hello ther…" at bounding box center [523, 287] width 378 height 215
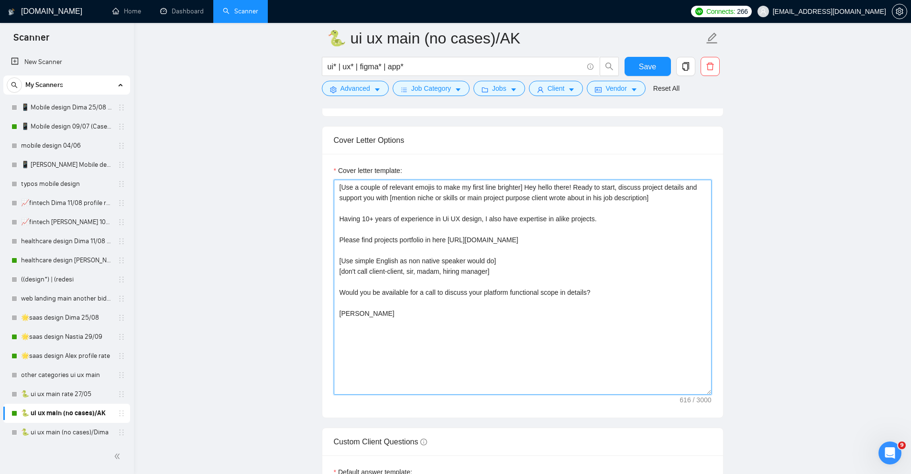
drag, startPoint x: 628, startPoint y: 292, endPoint x: 341, endPoint y: 291, distance: 286.5
click at [341, 291] on textarea "[Use a couple of relevant emojis to make my first line brighter] Hey hello ther…" at bounding box center [523, 287] width 378 height 215
click at [485, 290] on textarea "[Use a couple of relevant emojis to make my first line brighter] Hey hello ther…" at bounding box center [523, 287] width 378 height 215
click at [480, 291] on textarea "[Use a couple of relevant emojis to make my first line brighter] Hey hello ther…" at bounding box center [523, 287] width 378 height 215
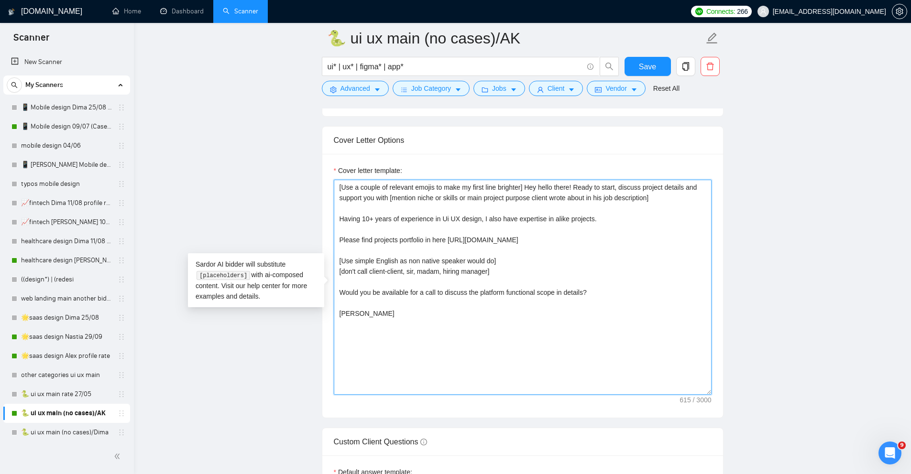
drag, startPoint x: 606, startPoint y: 294, endPoint x: 336, endPoint y: 292, distance: 270.2
click at [336, 292] on textarea "[Use a couple of relevant emojis to make my first line brighter] Hey hello ther…" at bounding box center [523, 287] width 378 height 215
type textarea "[Use a couple of relevant emojis to make my first line brighter] Hey hello ther…"
click at [540, 253] on textarea "[Use a couple of relevant emojis to make my first line brighter] Hey hello ther…" at bounding box center [523, 287] width 378 height 215
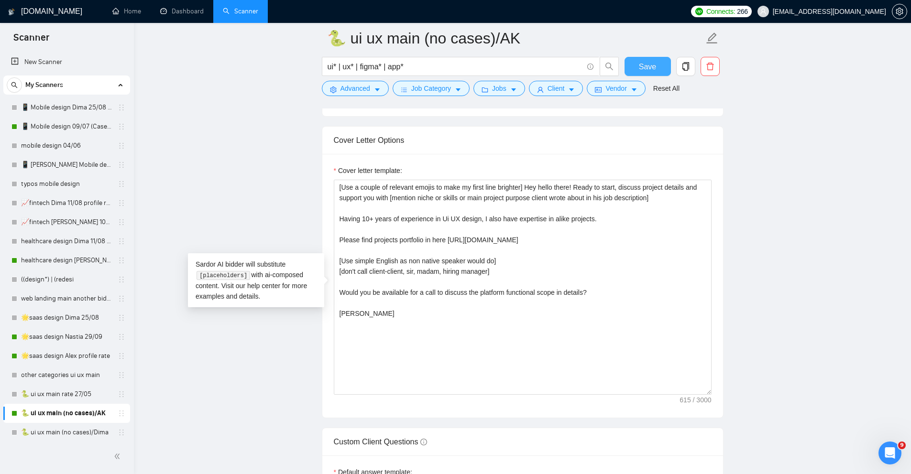
click at [648, 68] on span "Save" at bounding box center [647, 67] width 17 height 12
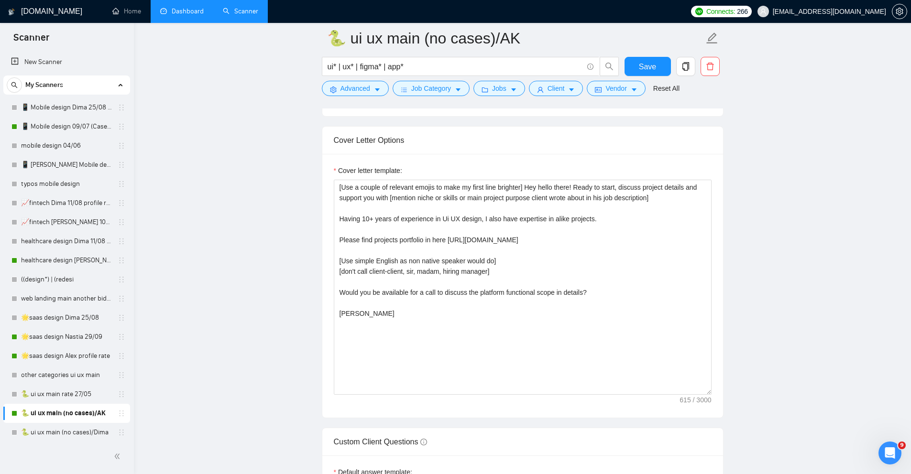
click at [164, 11] on link "Dashboard" at bounding box center [182, 11] width 44 height 8
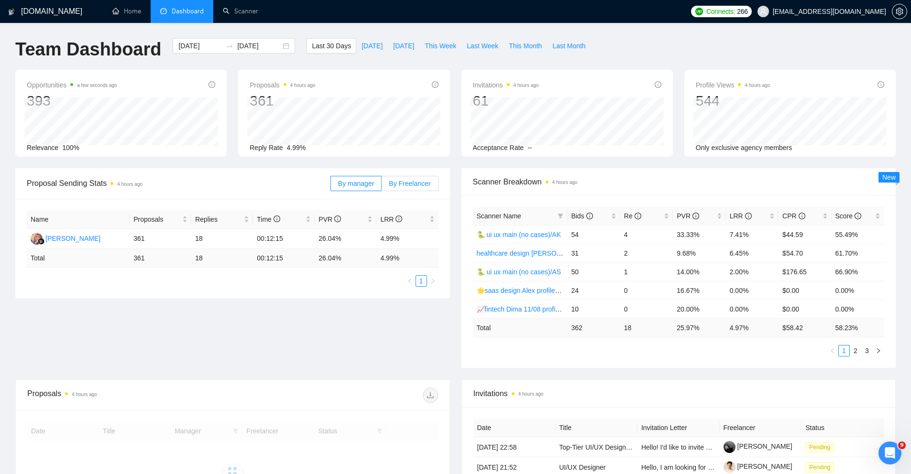
click at [412, 185] on span "By Freelancer" at bounding box center [410, 184] width 42 height 8
click at [382, 186] on input "By Freelancer" at bounding box center [382, 186] width 0 height 0
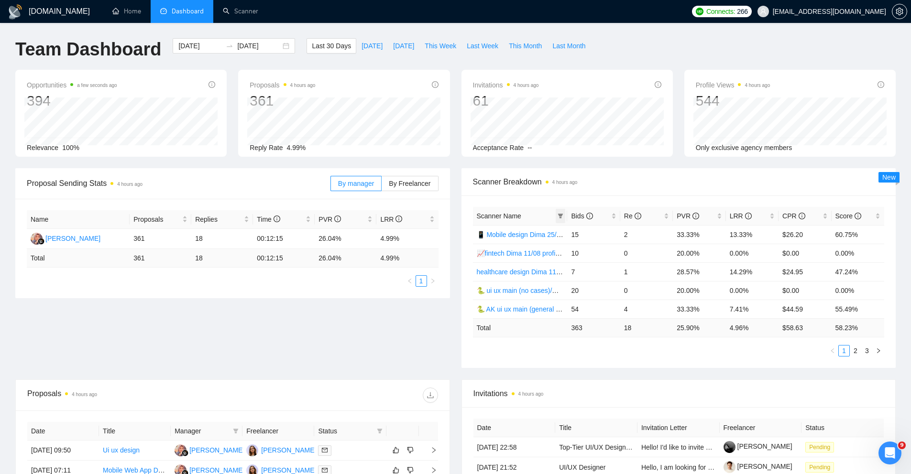
click at [561, 214] on icon "filter" at bounding box center [560, 216] width 5 height 5
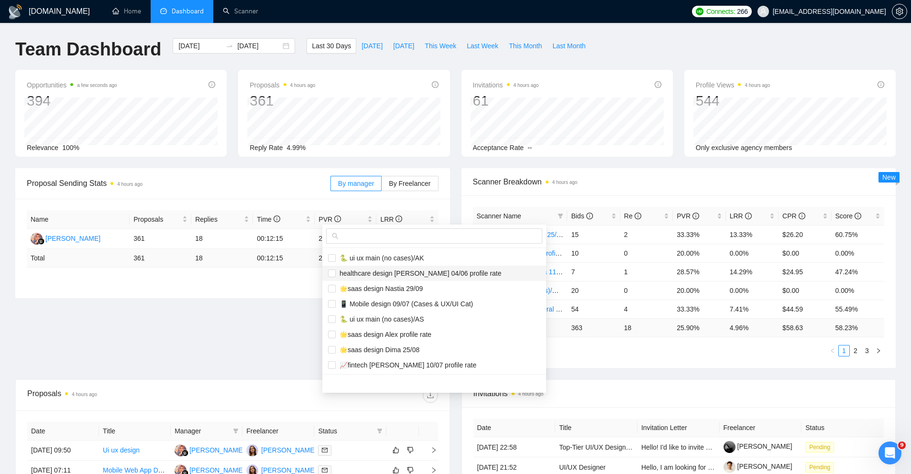
scroll to position [61, 0]
click at [456, 195] on div "Scanner Breakdown 4 hours ago Scanner Name Bids Re PVR LRR CPR Score 📱 Mobile d…" at bounding box center [679, 268] width 446 height 200
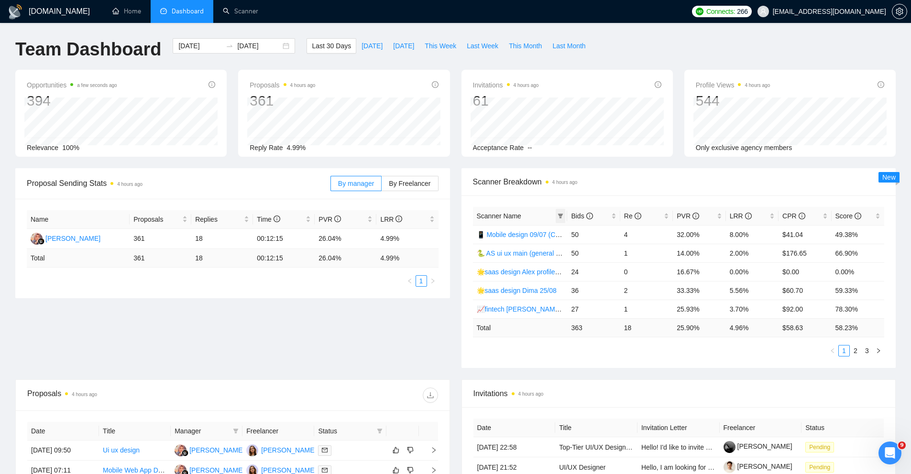
click at [561, 216] on icon "filter" at bounding box center [560, 216] width 5 height 5
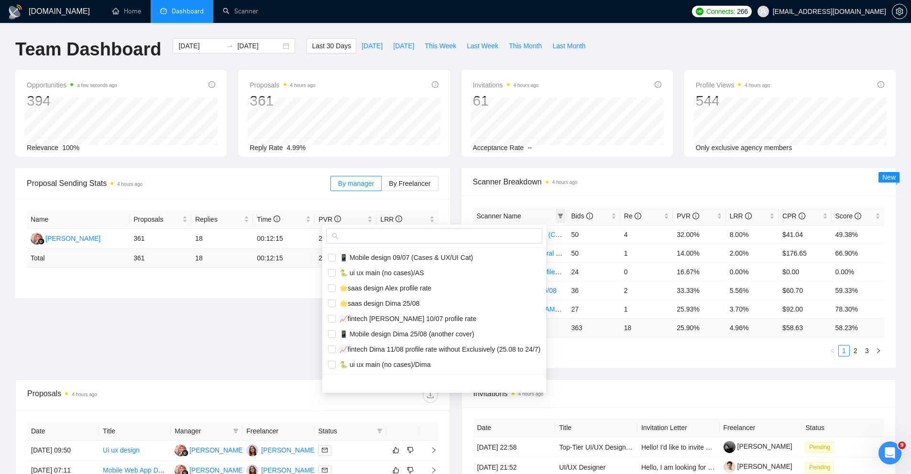
click at [561, 216] on icon "filter" at bounding box center [560, 216] width 5 height 5
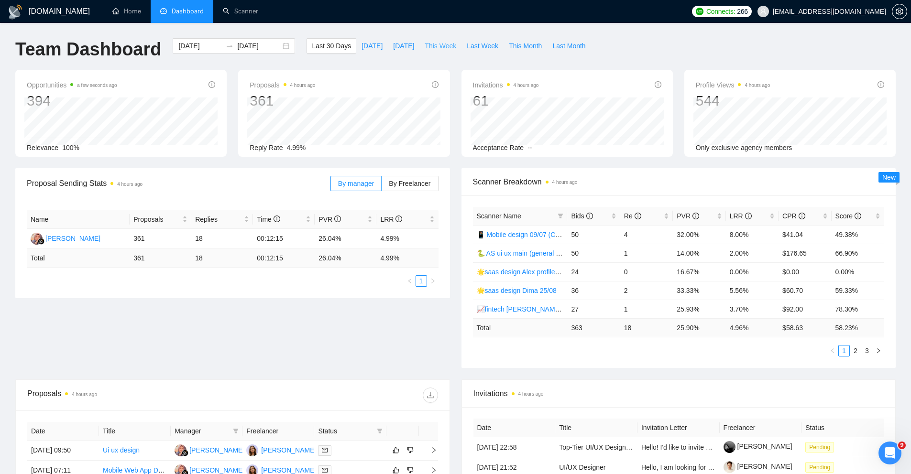
click at [452, 49] on span "This Week" at bounding box center [441, 46] width 32 height 11
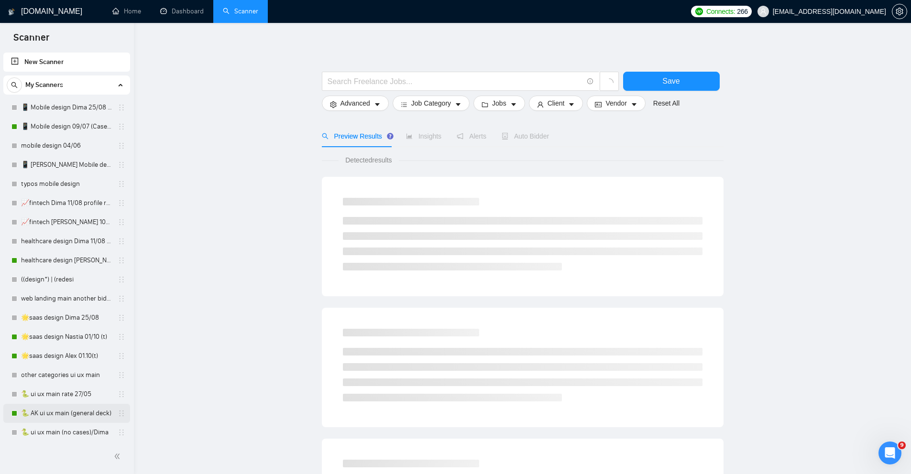
scroll to position [22, 0]
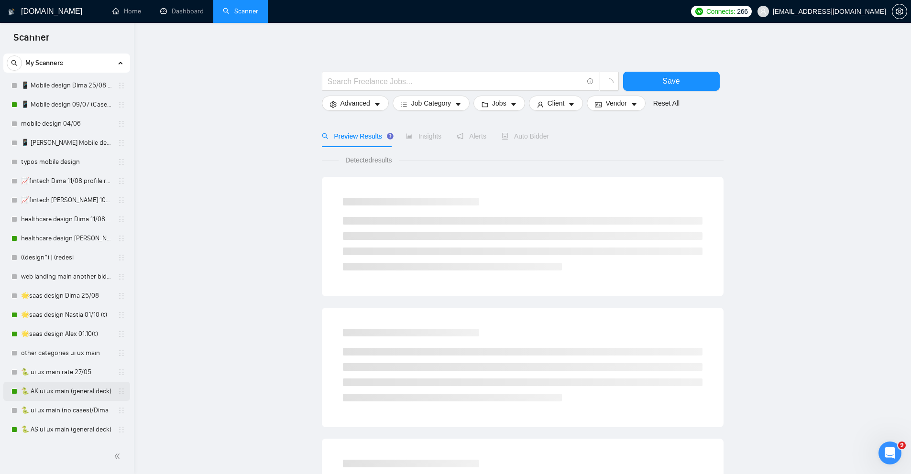
click at [49, 390] on link "🐍 AK ui ux main (general deck)" at bounding box center [66, 391] width 91 height 19
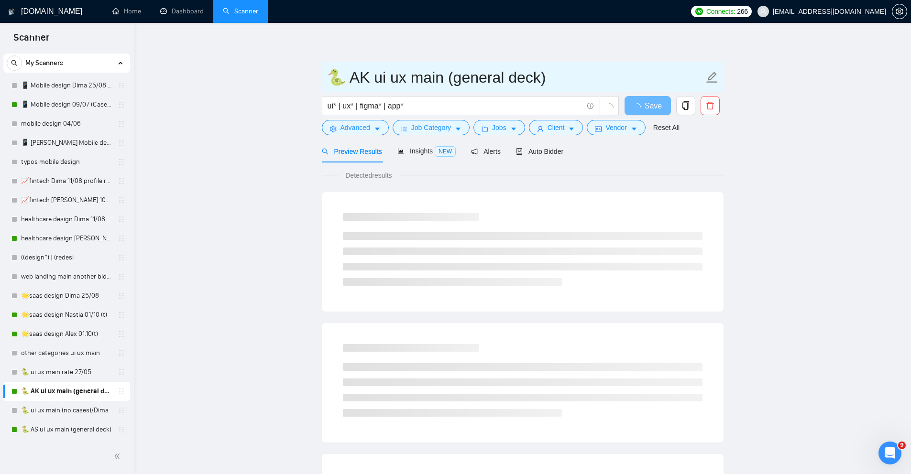
click at [371, 73] on input "🐍 AK ui ux main (general deck)" at bounding box center [515, 78] width 377 height 24
